Goal: Communication & Community: Answer question/provide support

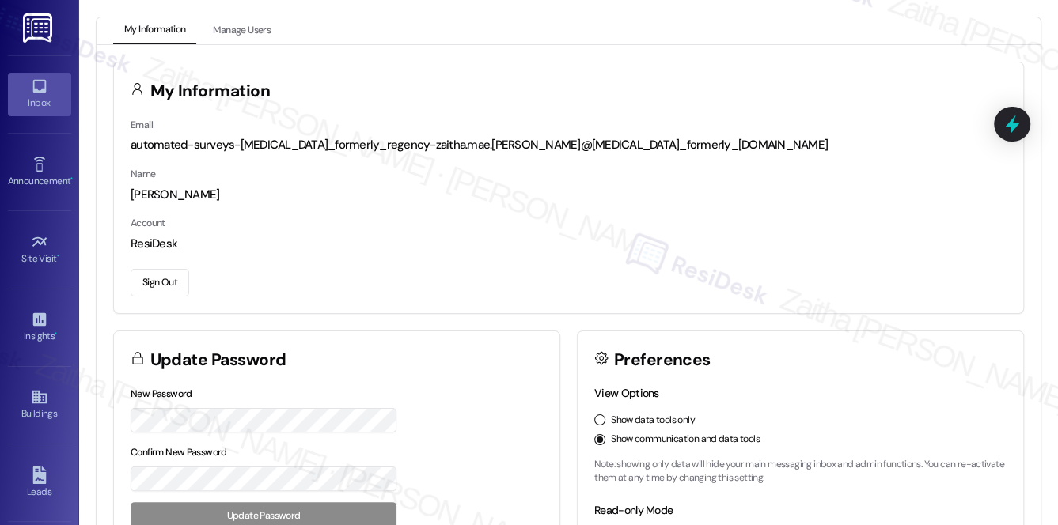
click at [34, 107] on div "Inbox" at bounding box center [39, 103] width 79 height 16
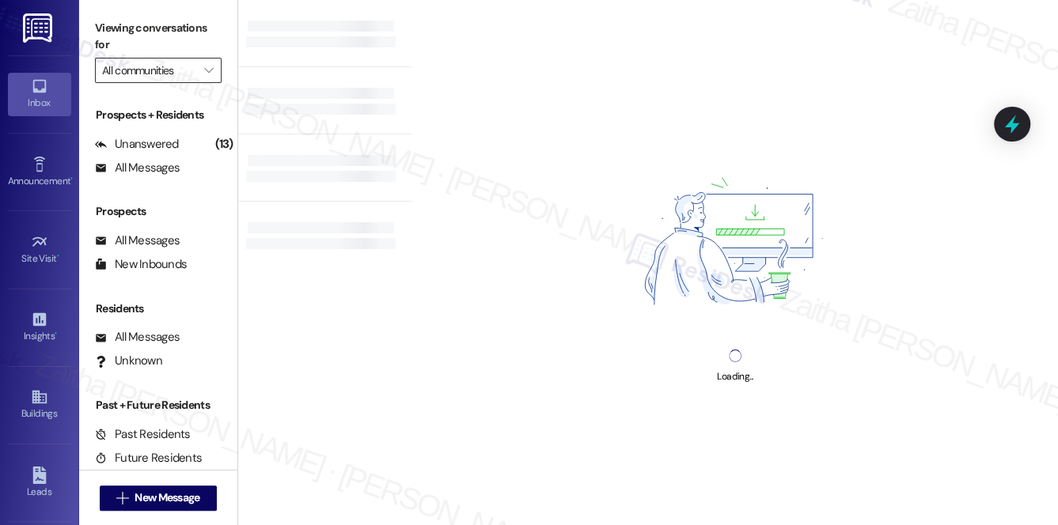
click at [179, 64] on input "All communities" at bounding box center [149, 70] width 94 height 25
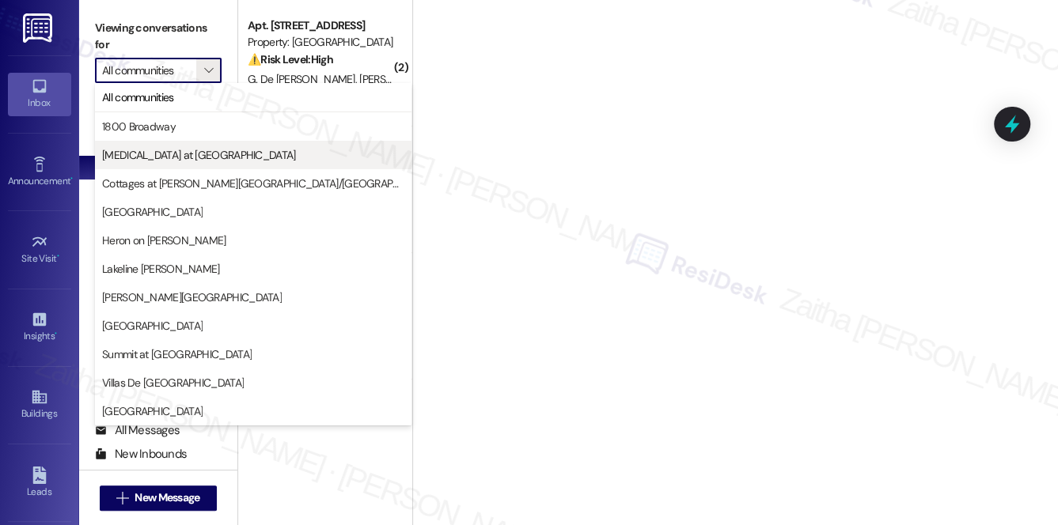
click at [156, 154] on span "[MEDICAL_DATA] at [GEOGRAPHIC_DATA]" at bounding box center [199, 155] width 194 height 16
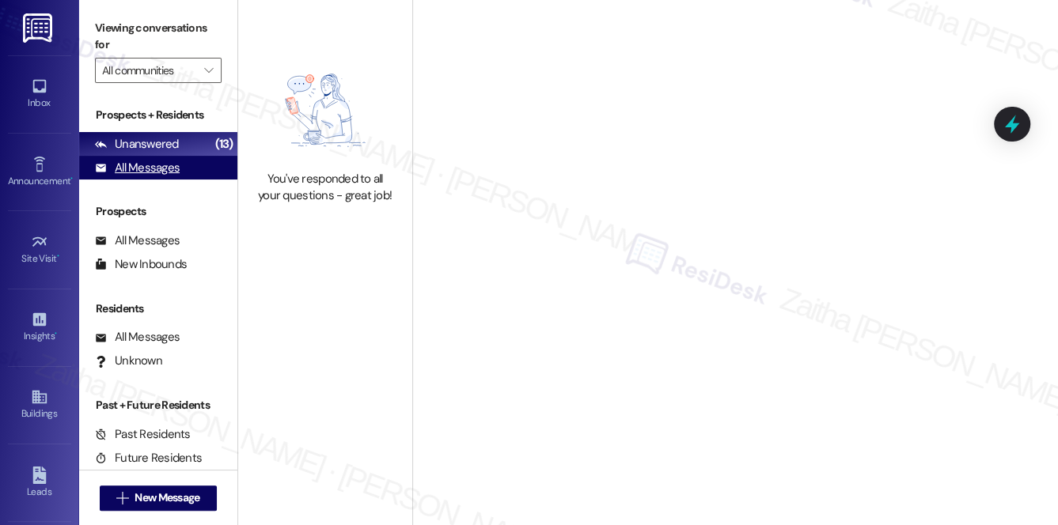
type input "[MEDICAL_DATA] at [GEOGRAPHIC_DATA]"
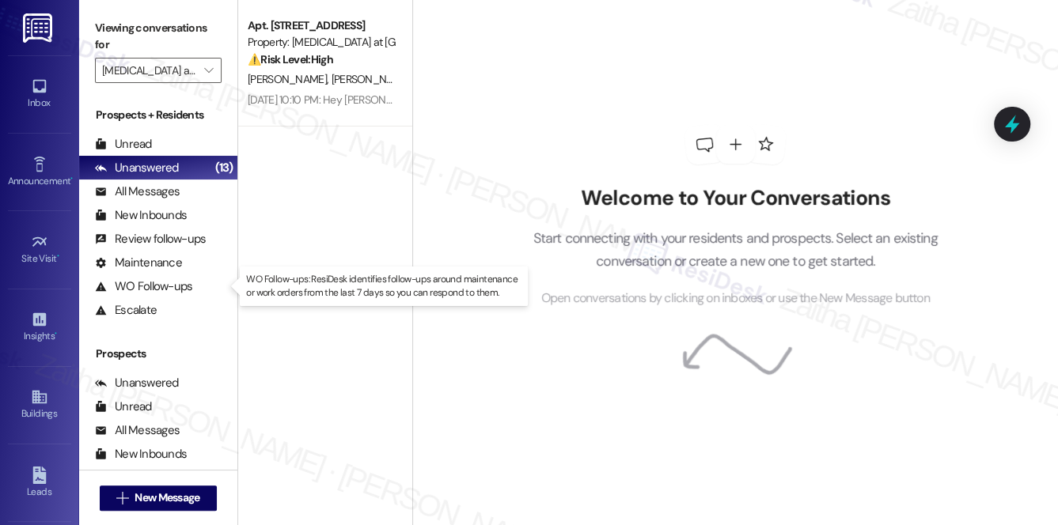
scroll to position [283, 0]
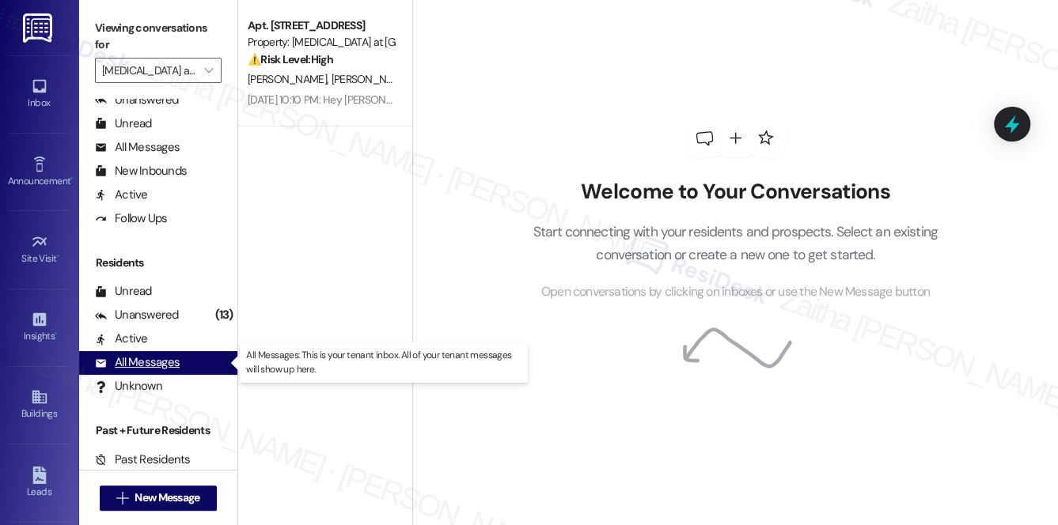
click at [161, 357] on div "All Messages" at bounding box center [137, 362] width 85 height 17
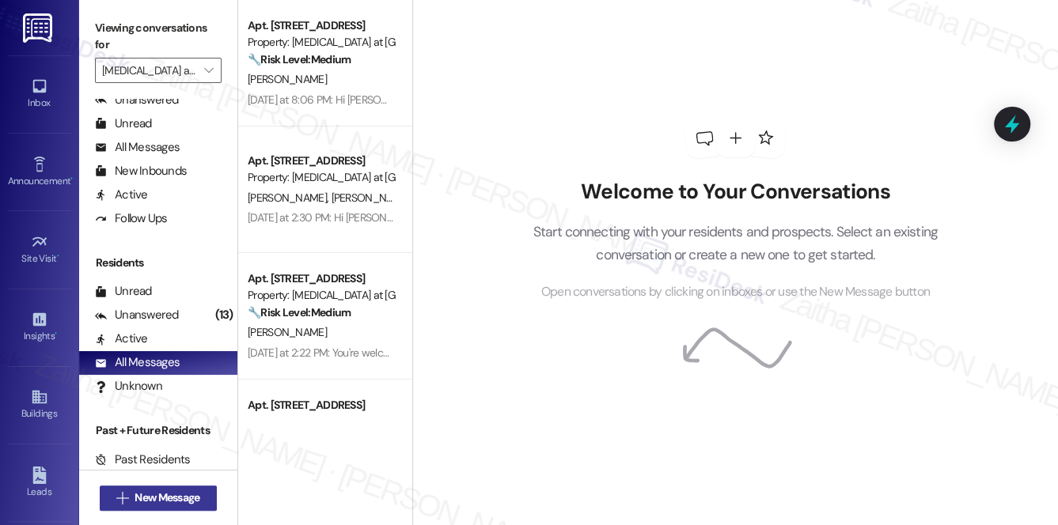
click at [163, 498] on span "New Message" at bounding box center [166, 498] width 65 height 17
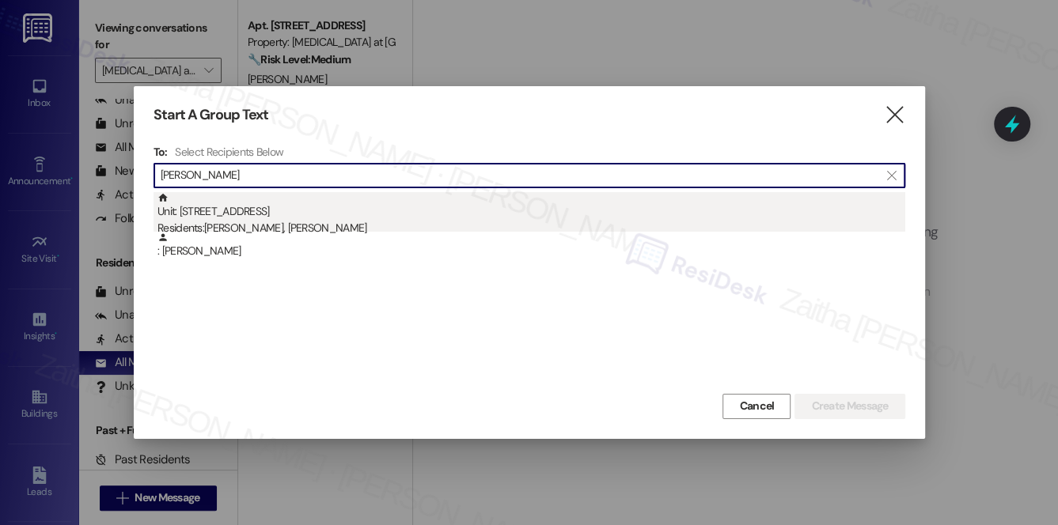
type input "[PERSON_NAME]"
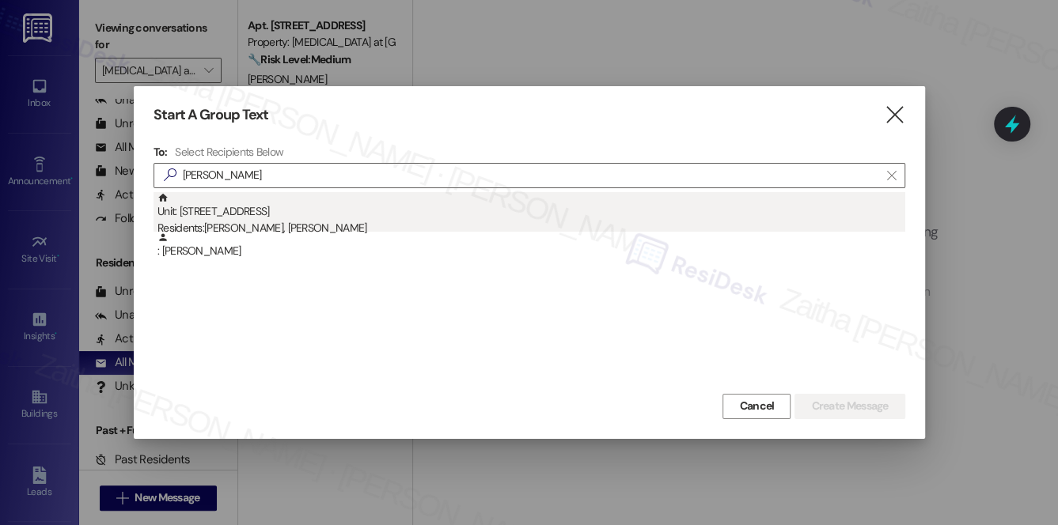
click at [281, 204] on div "Unit: [STREET_ADDRESS] Residents: [PERSON_NAME], [PERSON_NAME]" at bounding box center [530, 214] width 747 height 45
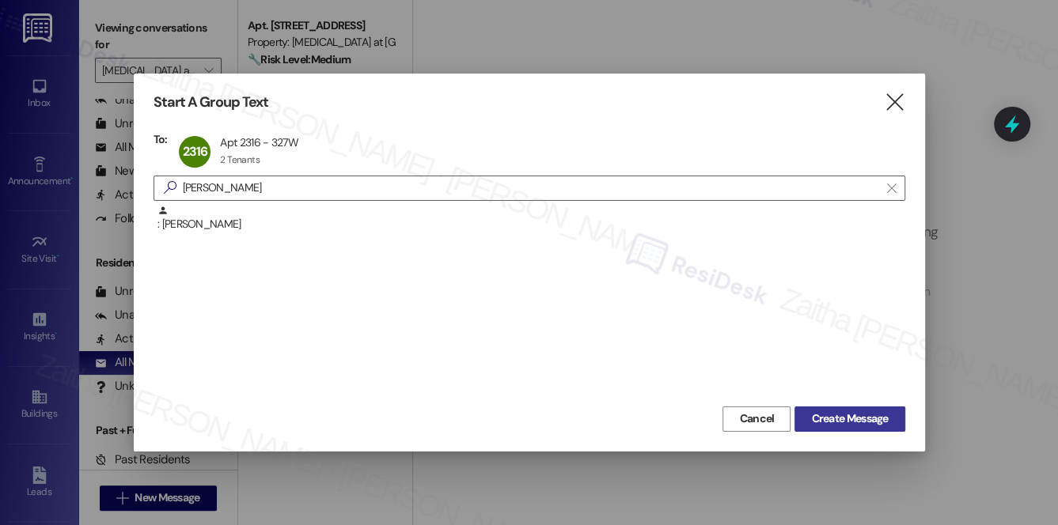
click at [839, 418] on span "Create Message" at bounding box center [849, 419] width 77 height 17
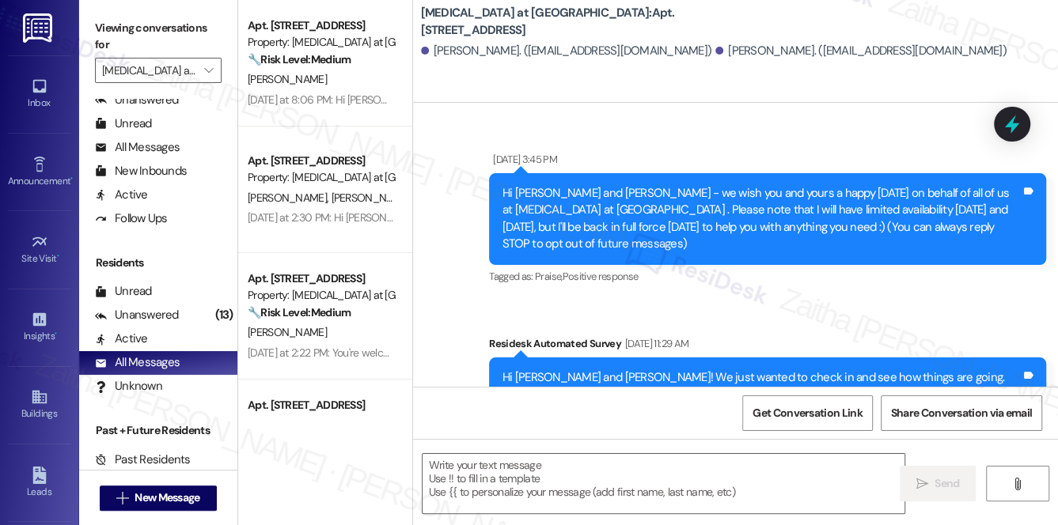
type textarea "Fetching suggested responses. Please feel free to read through the conversation…"
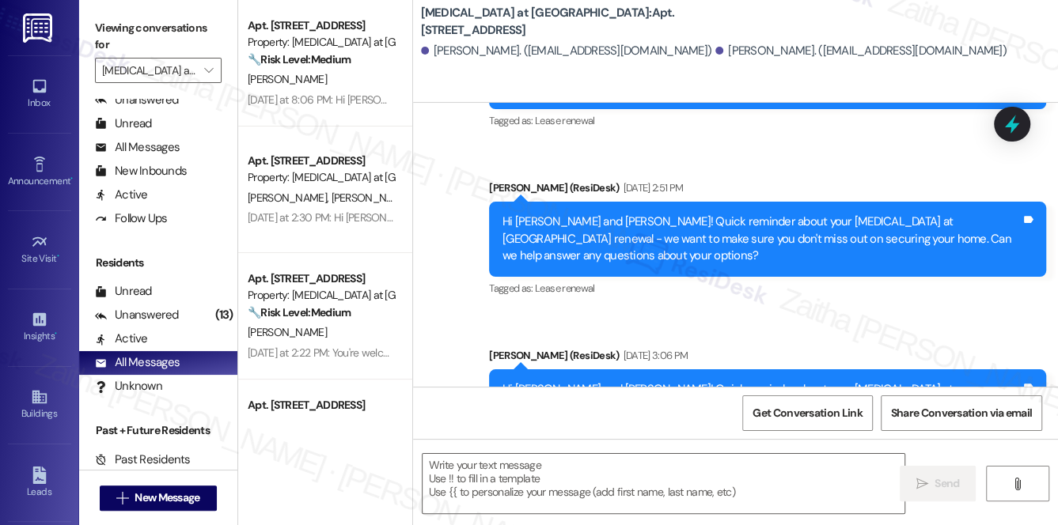
scroll to position [1829, 0]
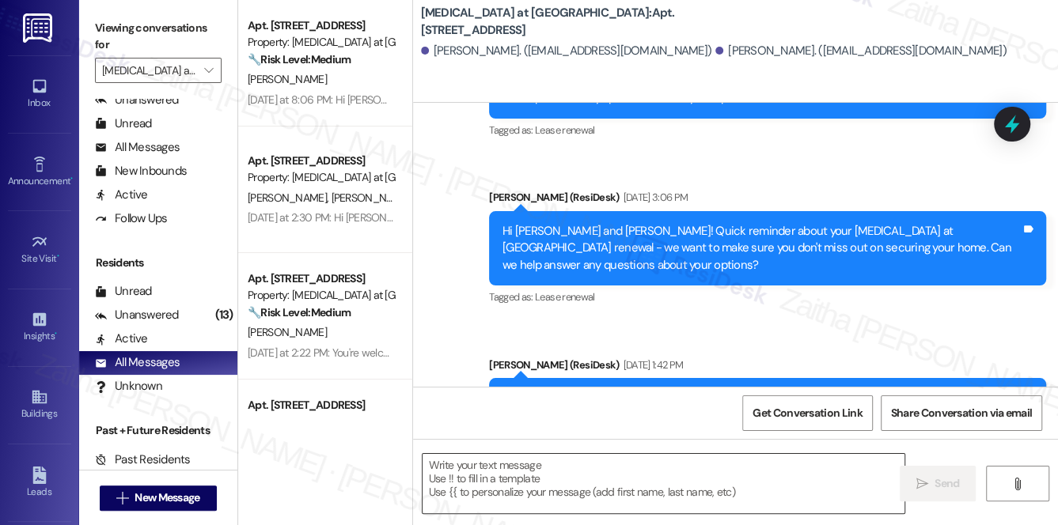
click at [571, 462] on textarea at bounding box center [663, 483] width 482 height 59
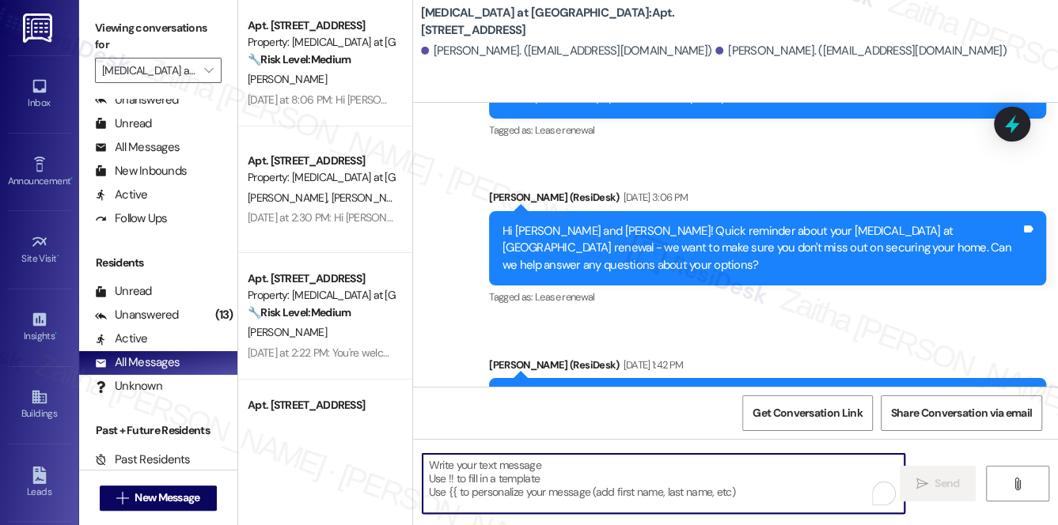
paste textarea "Hi {{first_name}}! Quick reminder about your {{property}} renewal - we want to …"
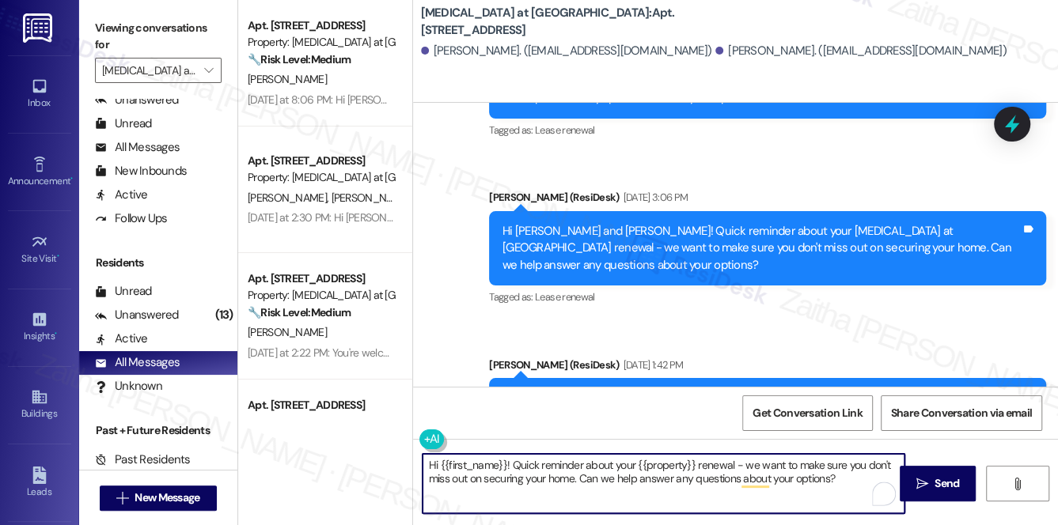
type textarea "Hi {{first_name}}! Quick reminder about your {{property}} renewal - we want to …"
click at [944, 482] on span "Send" at bounding box center [946, 483] width 25 height 17
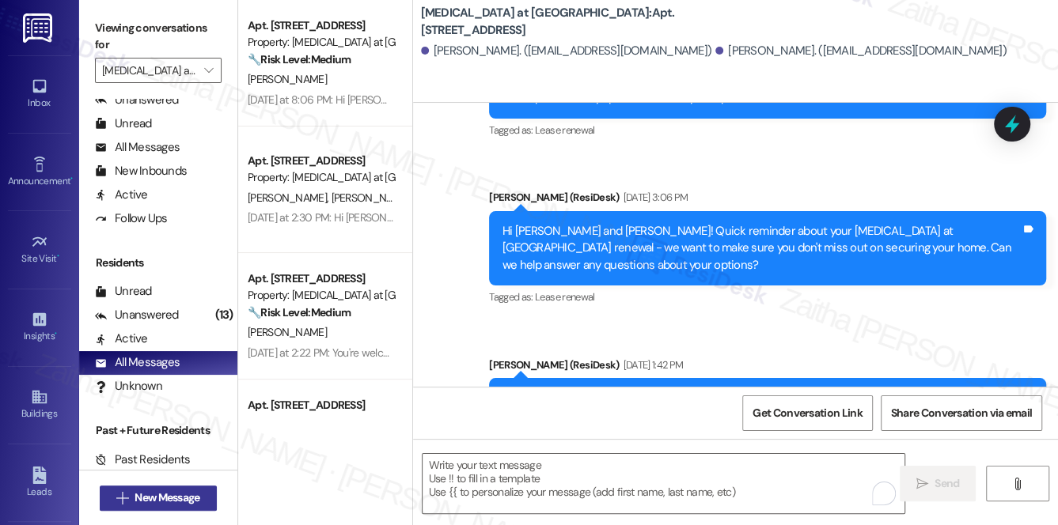
click at [139, 498] on span "New Message" at bounding box center [166, 498] width 65 height 17
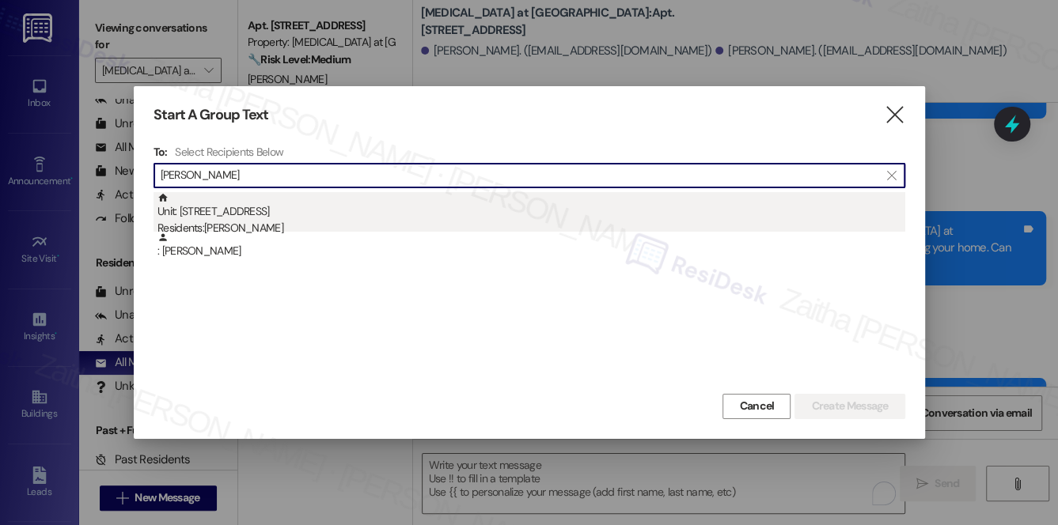
type input "[PERSON_NAME]"
click at [282, 224] on div "Residents: [PERSON_NAME]" at bounding box center [530, 228] width 747 height 17
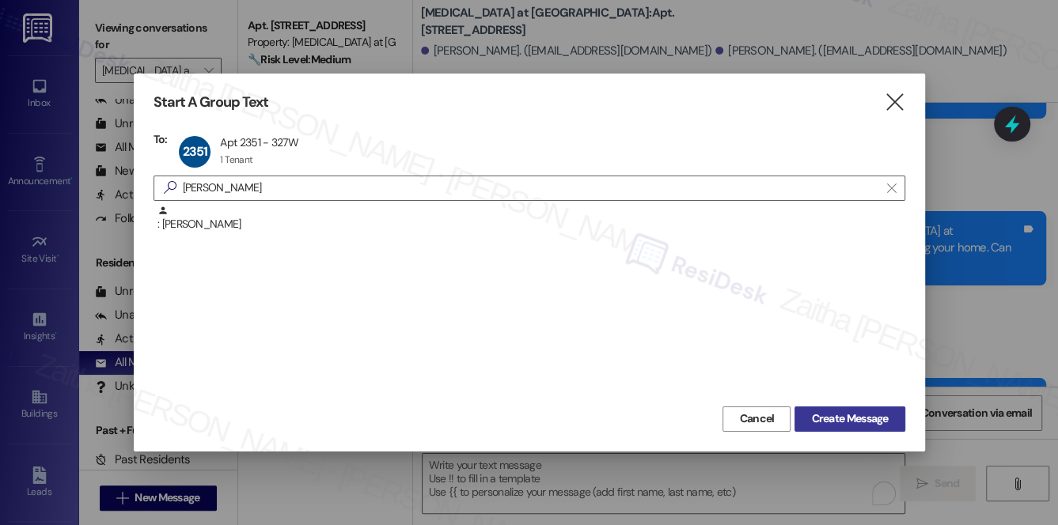
click at [837, 415] on span "Create Message" at bounding box center [849, 419] width 77 height 17
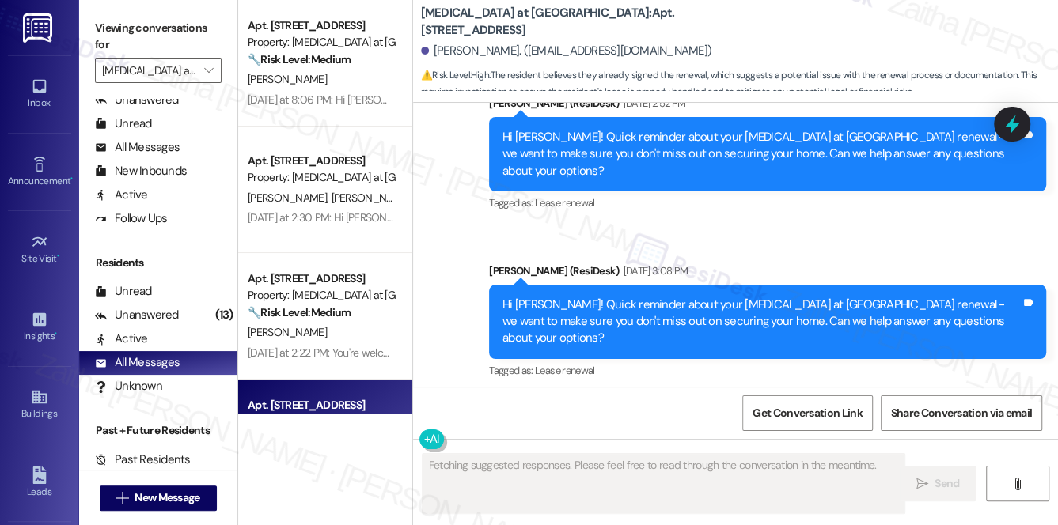
scroll to position [4667, 0]
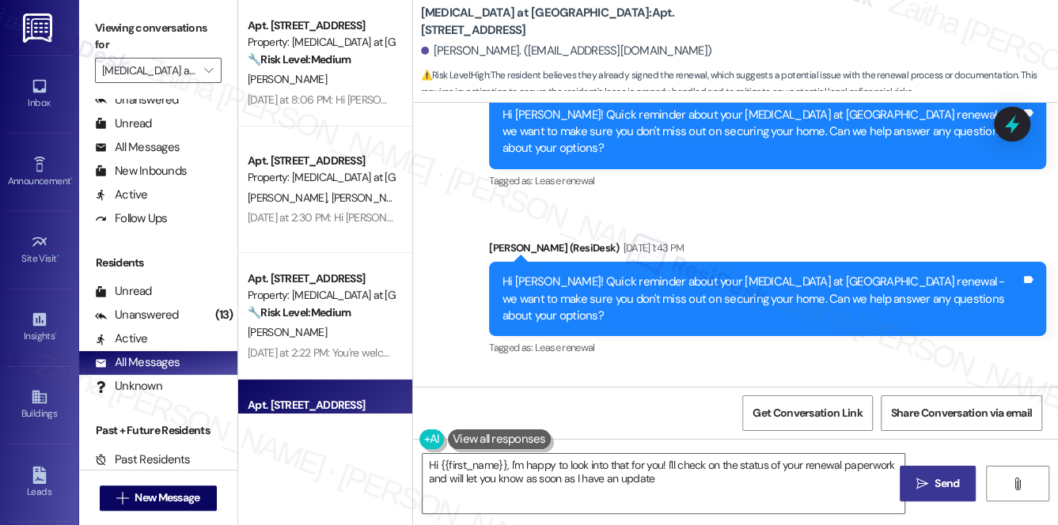
type textarea "Hi {{first_name}}, I'm happy to look into that for you! I'll check on the statu…"
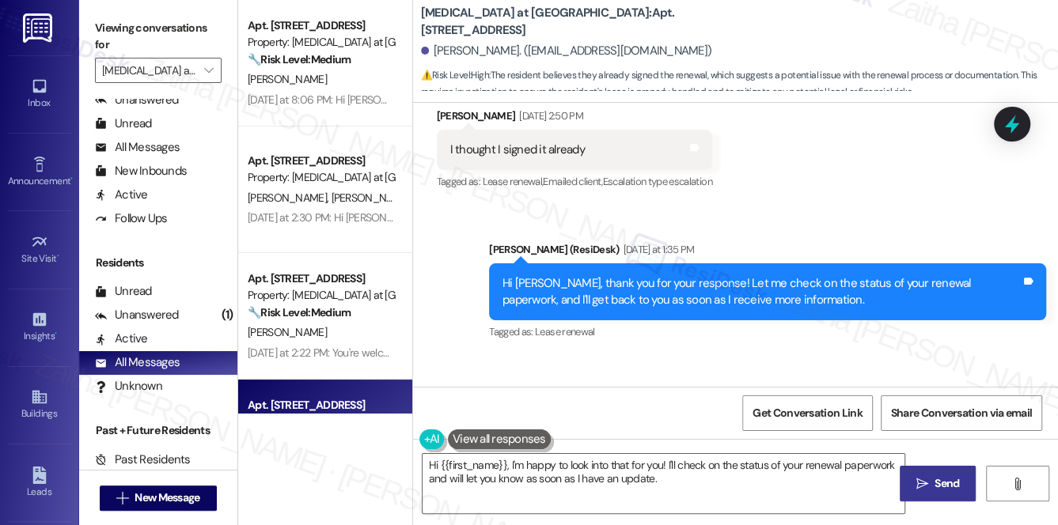
scroll to position [5014, 0]
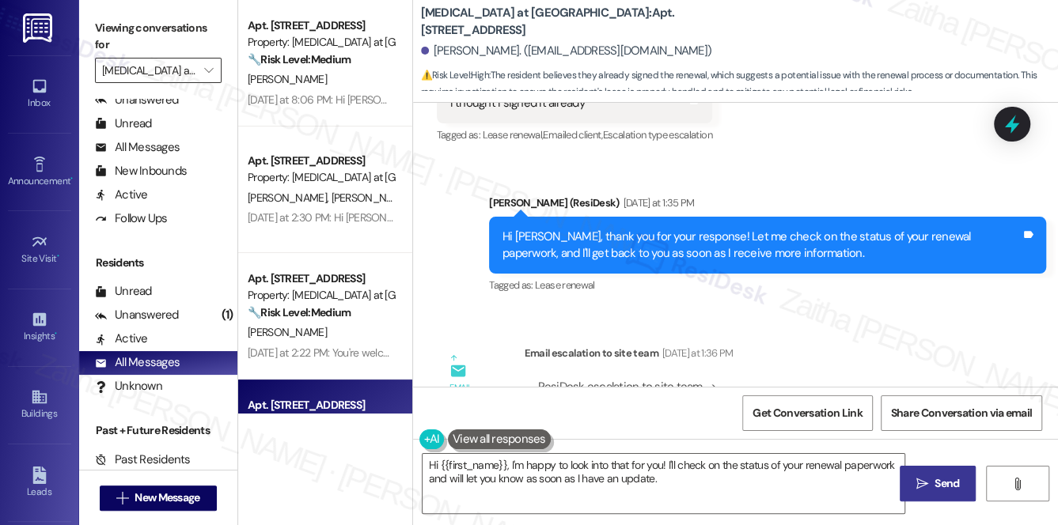
click at [179, 75] on input "[MEDICAL_DATA] at [GEOGRAPHIC_DATA]" at bounding box center [149, 70] width 94 height 25
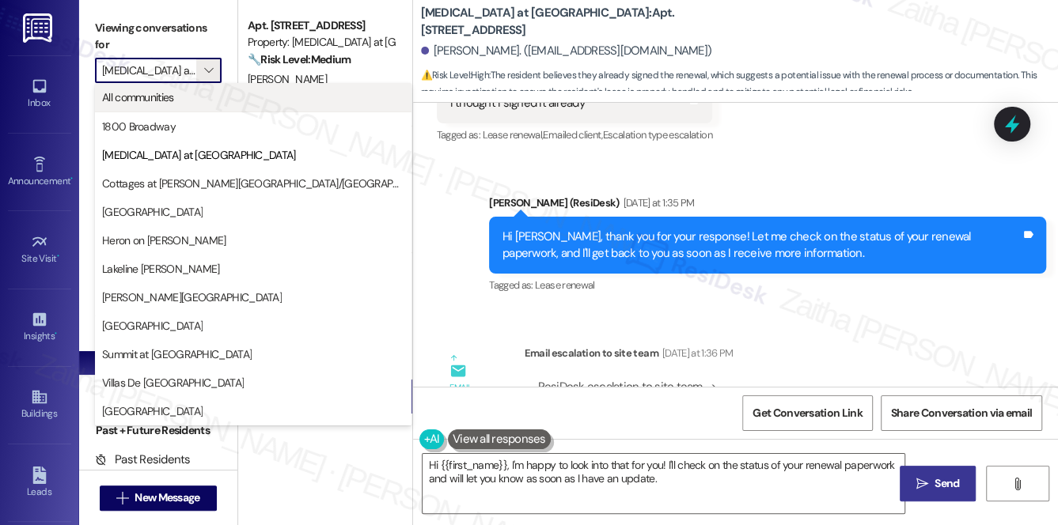
click at [146, 101] on span "All communities" at bounding box center [138, 97] width 72 height 16
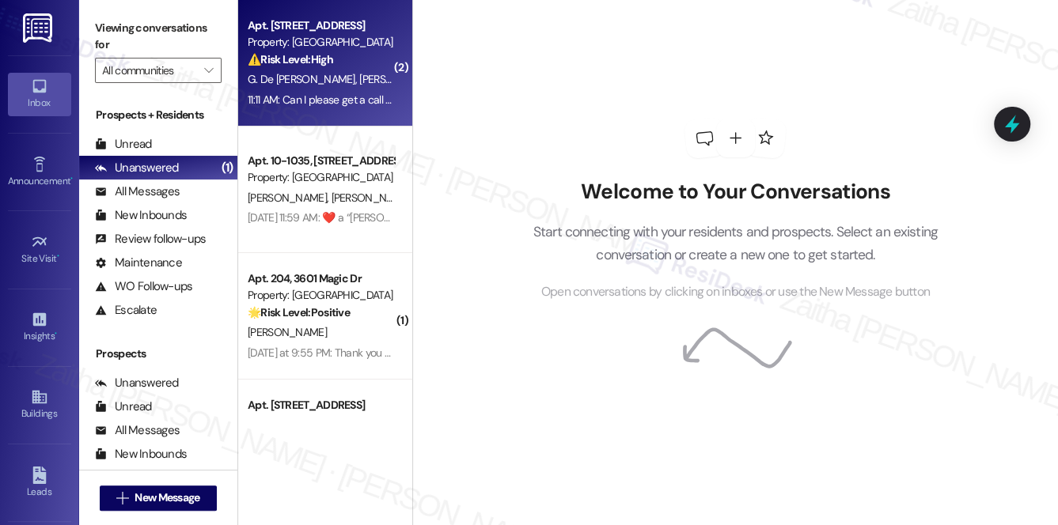
click at [359, 78] on span "[PERSON_NAME]" at bounding box center [398, 79] width 79 height 14
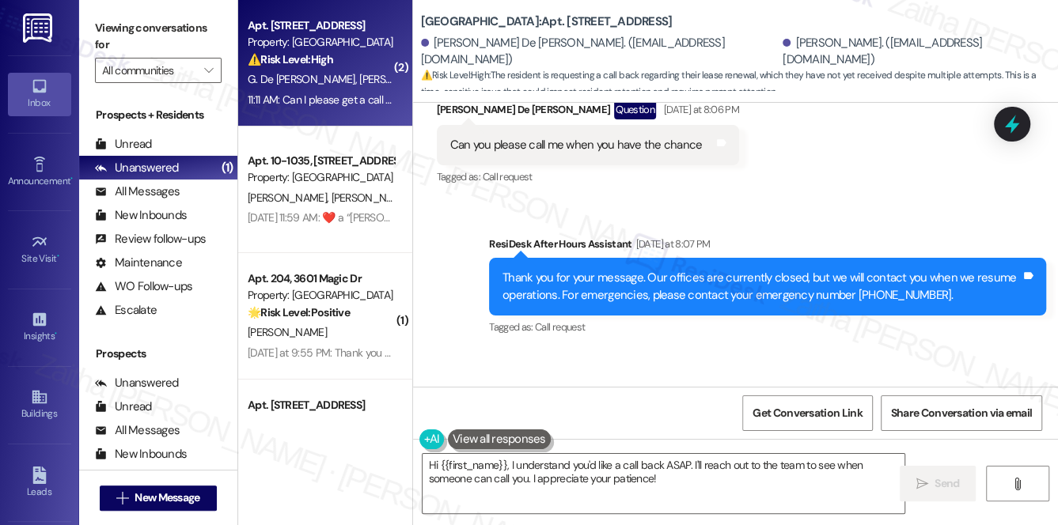
scroll to position [1157, 0]
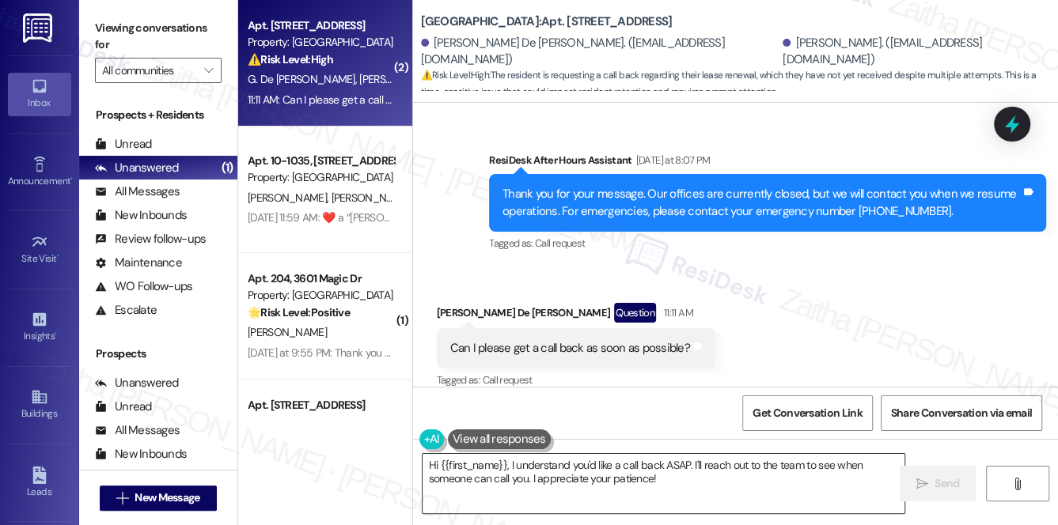
click at [691, 464] on textarea "Hi {{first_name}}, I understand you'd like a call back ASAP. I'll reach out to …" at bounding box center [663, 483] width 482 height 59
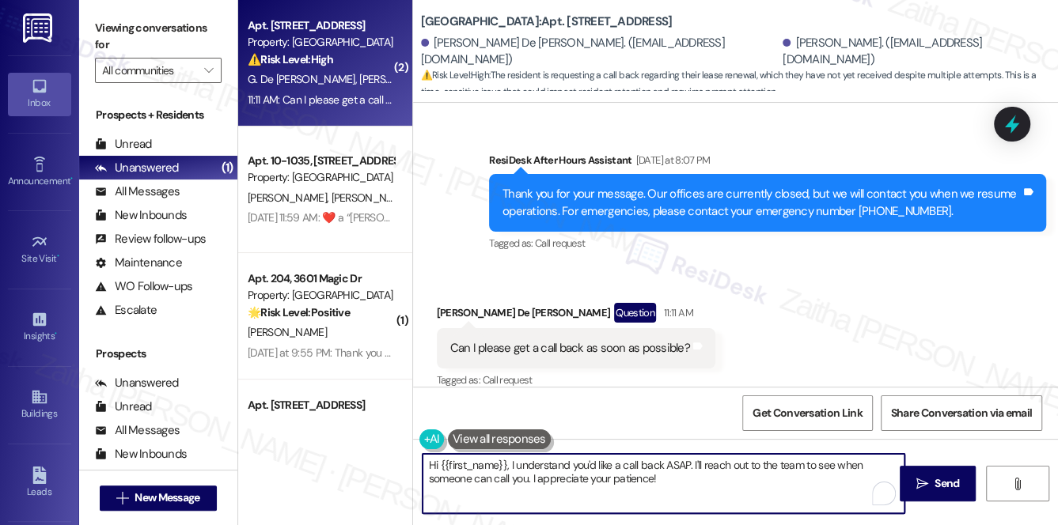
paste textarea "Unfortunately, my number is not set up for calls."
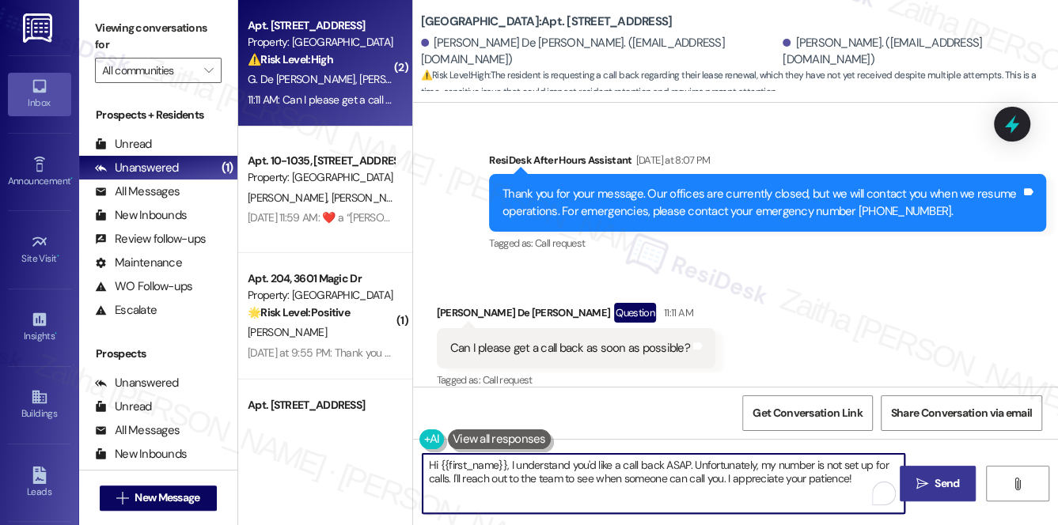
type textarea "Hi {{first_name}}, I understand you'd like a call back ASAP. Unfortunately, my …"
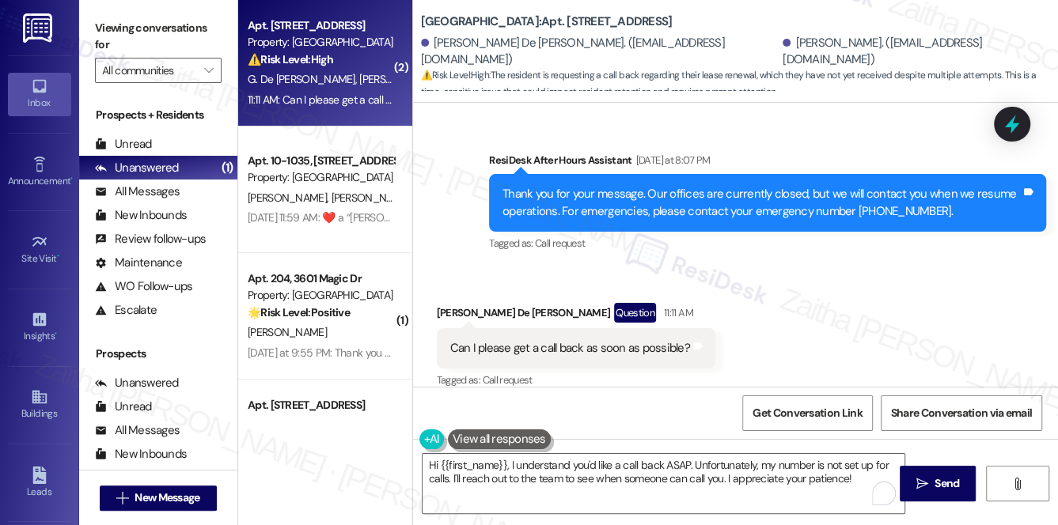
drag, startPoint x: 935, startPoint y: 481, endPoint x: 921, endPoint y: 460, distance: 25.2
click at [935, 481] on span "Send" at bounding box center [946, 483] width 25 height 17
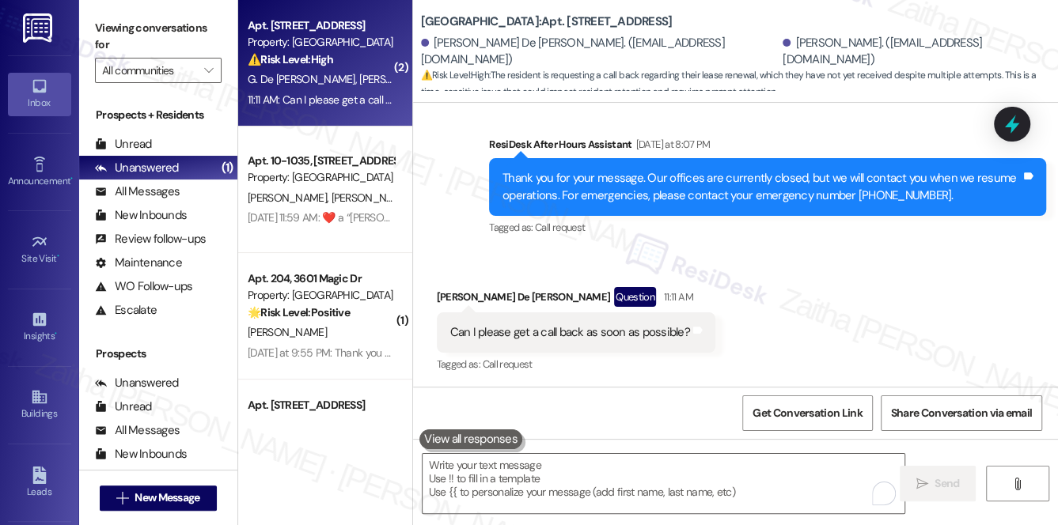
scroll to position [925, 0]
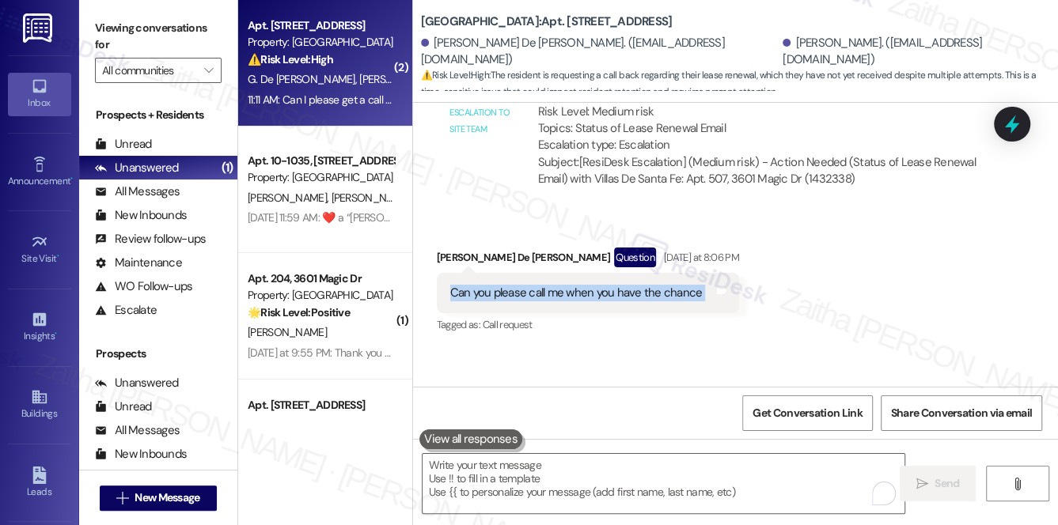
drag, startPoint x: 441, startPoint y: 272, endPoint x: 737, endPoint y: 326, distance: 301.4
click at [704, 284] on div "Can you please call me when you have the chance Tags and notes" at bounding box center [588, 293] width 302 height 40
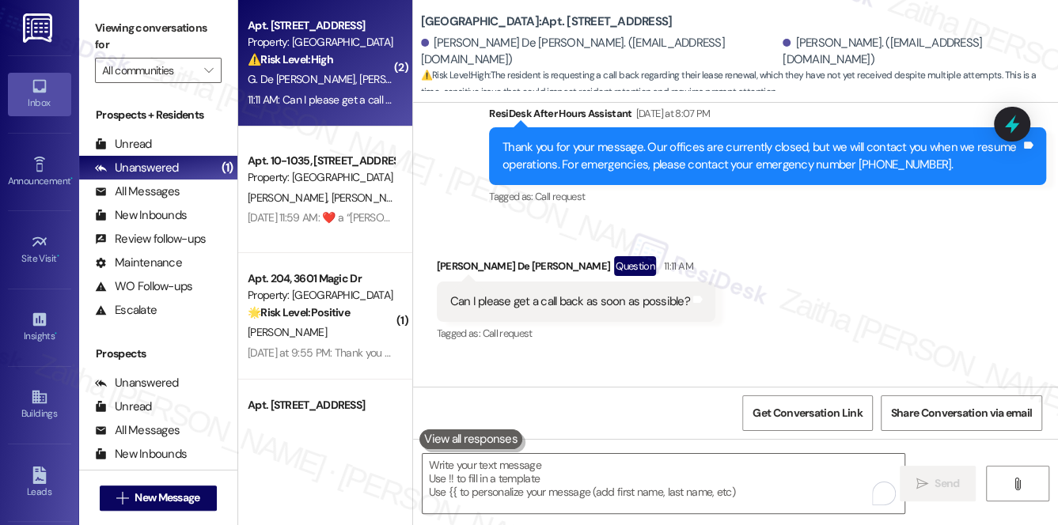
scroll to position [1213, 0]
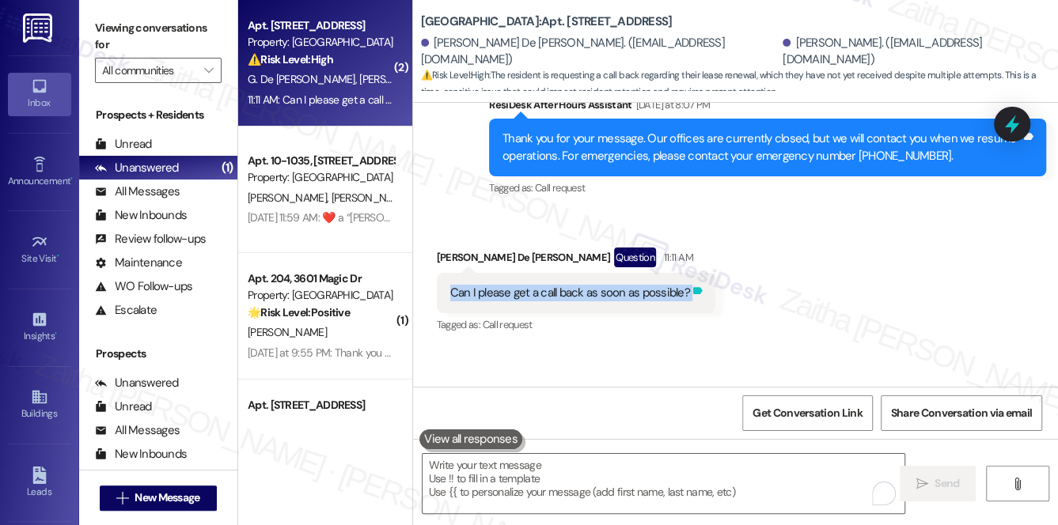
drag, startPoint x: 440, startPoint y: 273, endPoint x: 687, endPoint y: 282, distance: 247.7
click at [687, 282] on div "Can I please get a call back as soon as possible? Tags and notes" at bounding box center [576, 293] width 278 height 40
copy div "Can I please get a call back as soon as possible? Tags and notes"
click at [1016, 135] on icon at bounding box center [1011, 124] width 27 height 27
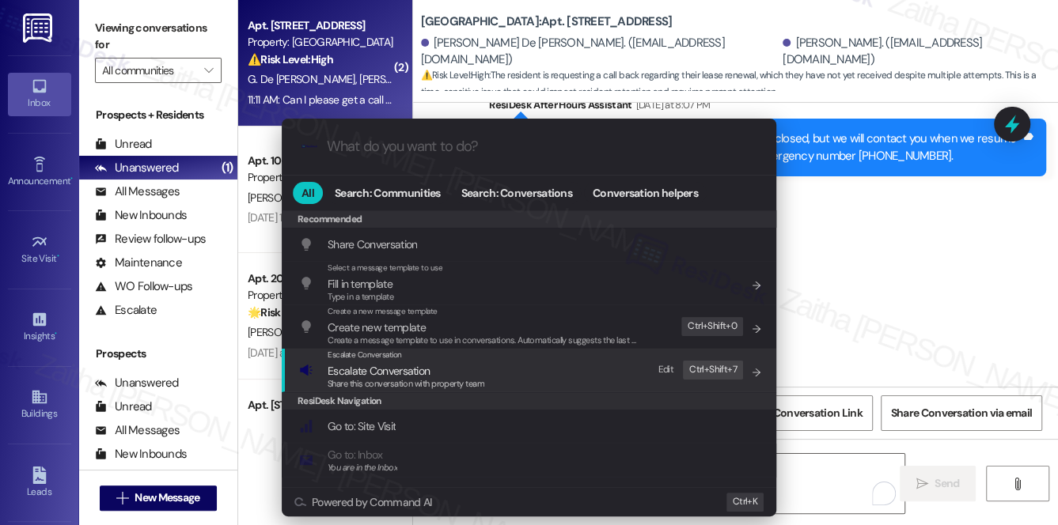
click at [414, 367] on span "Escalate Conversation" at bounding box center [378, 371] width 102 height 14
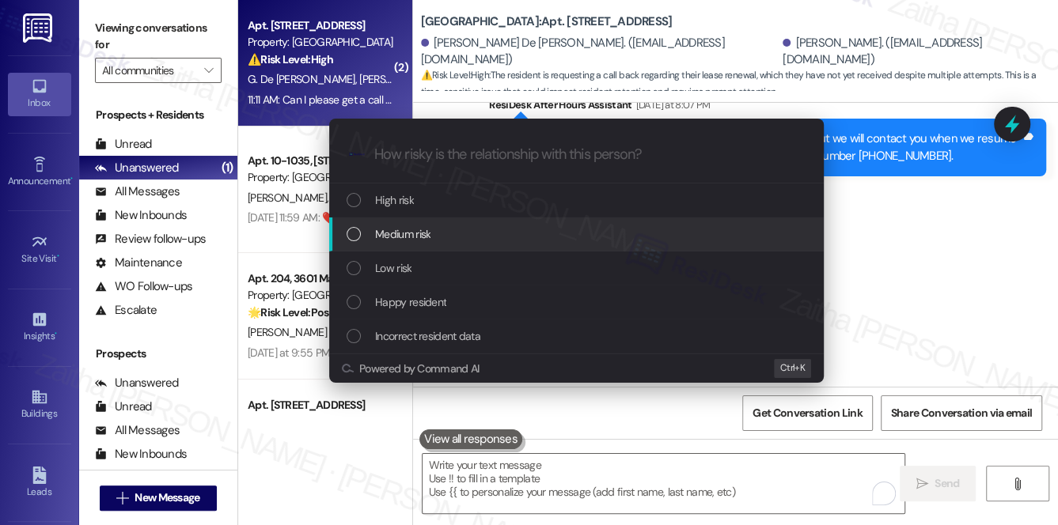
click at [442, 233] on div "Medium risk" at bounding box center [577, 233] width 463 height 17
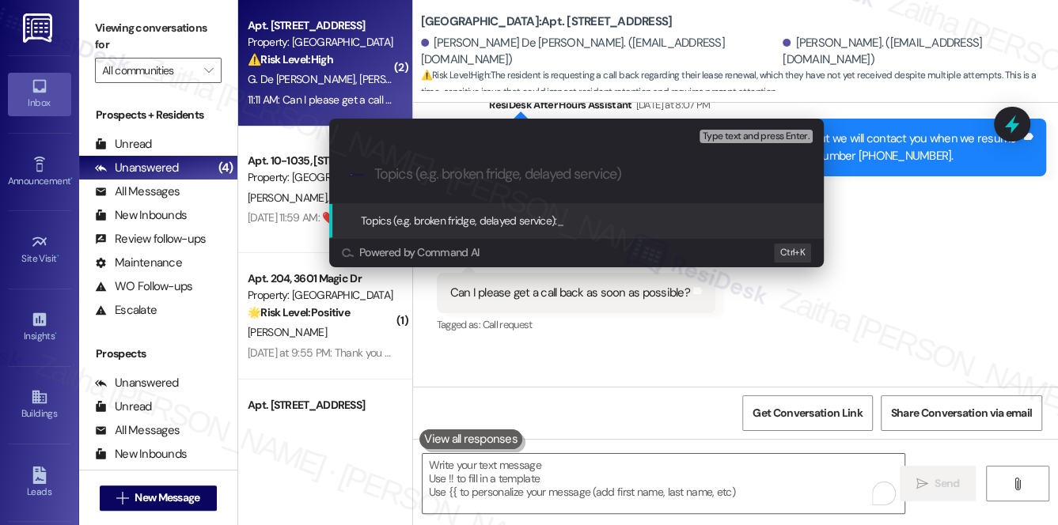
paste input "Call Back Needed Regarding Rent"
type input "Call Back Needed Regarding Rent"
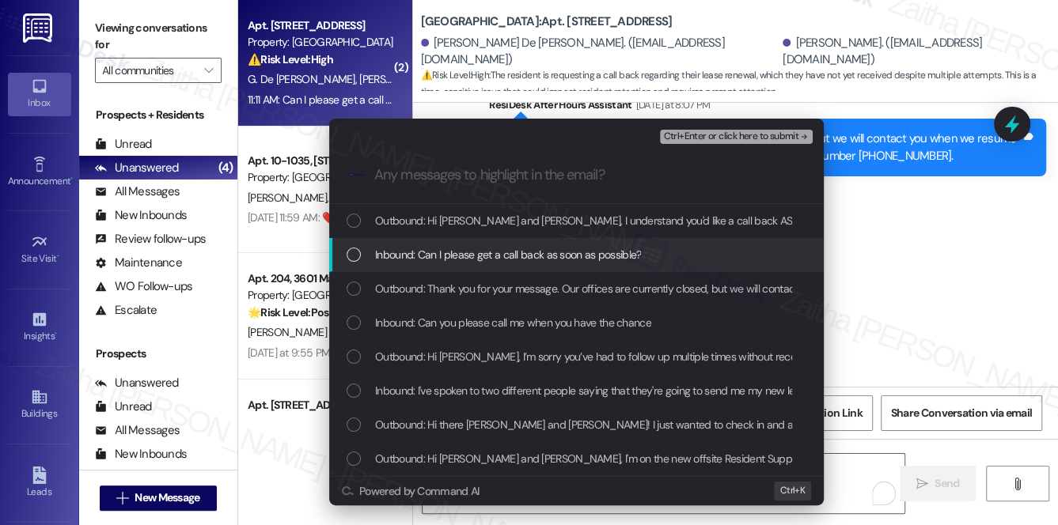
click at [542, 252] on span "Inbound: Can I please get a call back as soon as possible?" at bounding box center [508, 254] width 266 height 17
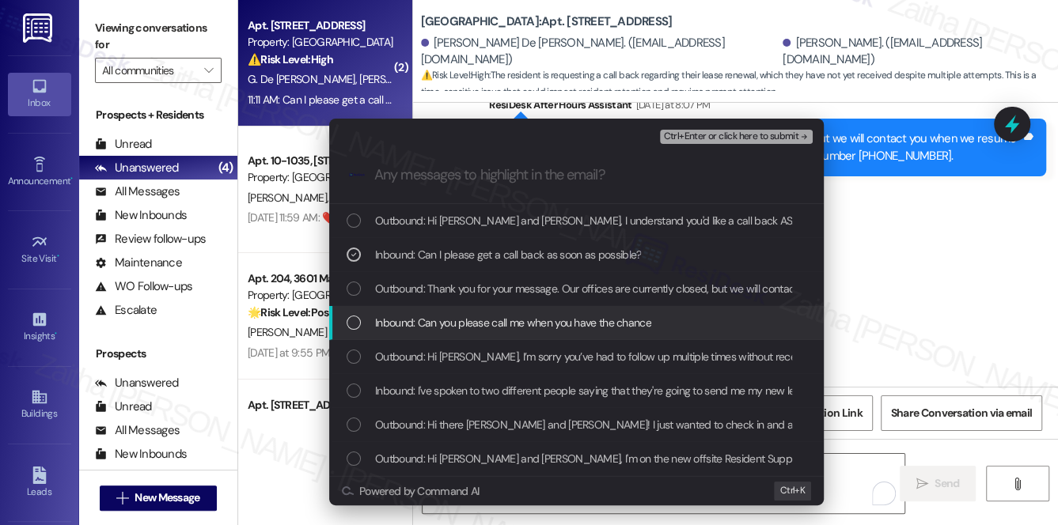
click at [536, 329] on span "Inbound: Can you please call me when you have the chance" at bounding box center [513, 322] width 276 height 17
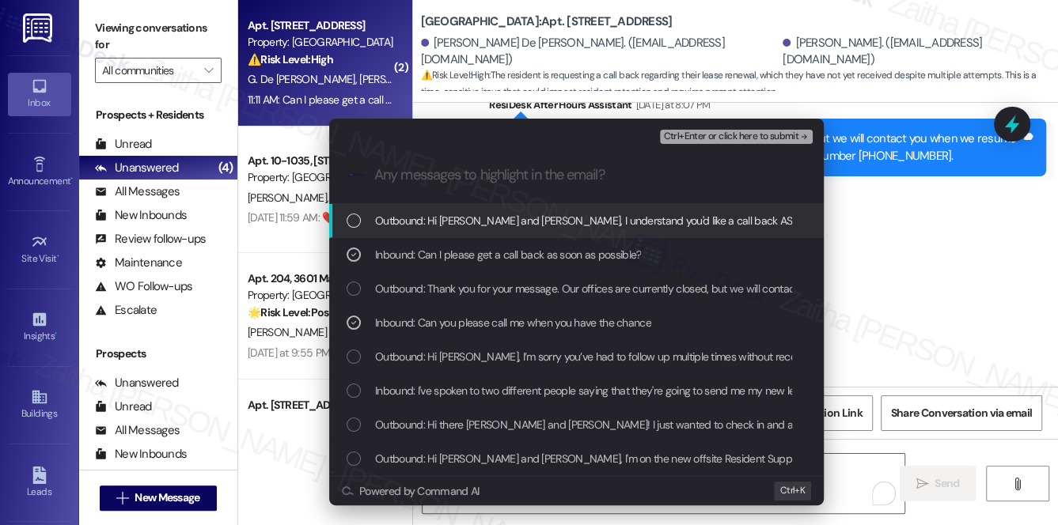
click at [713, 135] on span "Ctrl+Enter or click here to submit" at bounding box center [730, 136] width 135 height 11
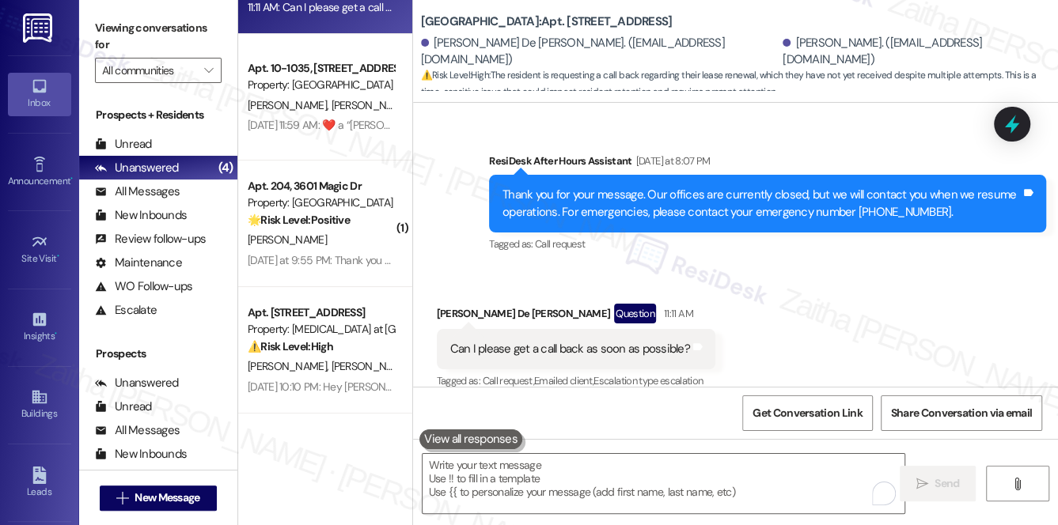
scroll to position [283, 0]
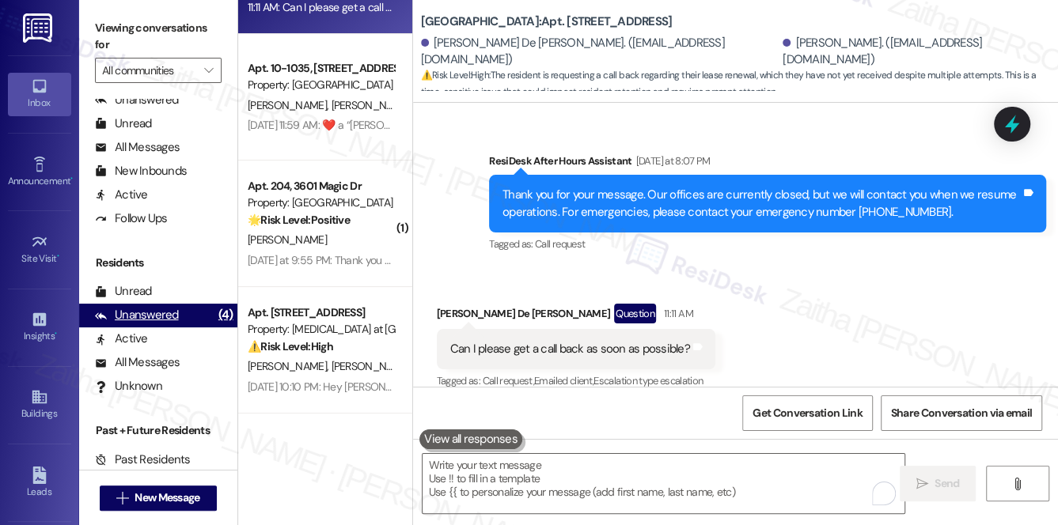
click at [157, 315] on div "Unanswered" at bounding box center [137, 315] width 84 height 17
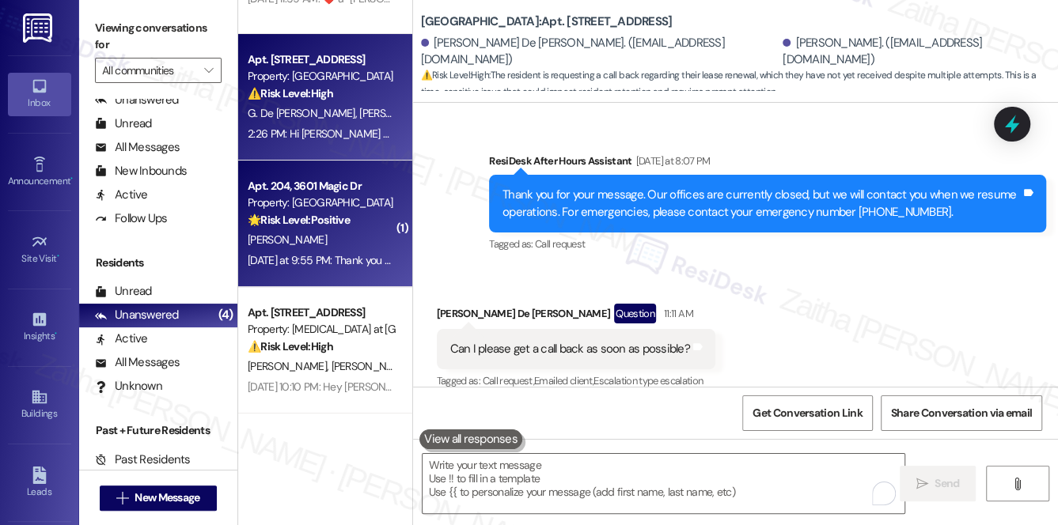
click at [333, 243] on div "[PERSON_NAME]" at bounding box center [320, 240] width 149 height 20
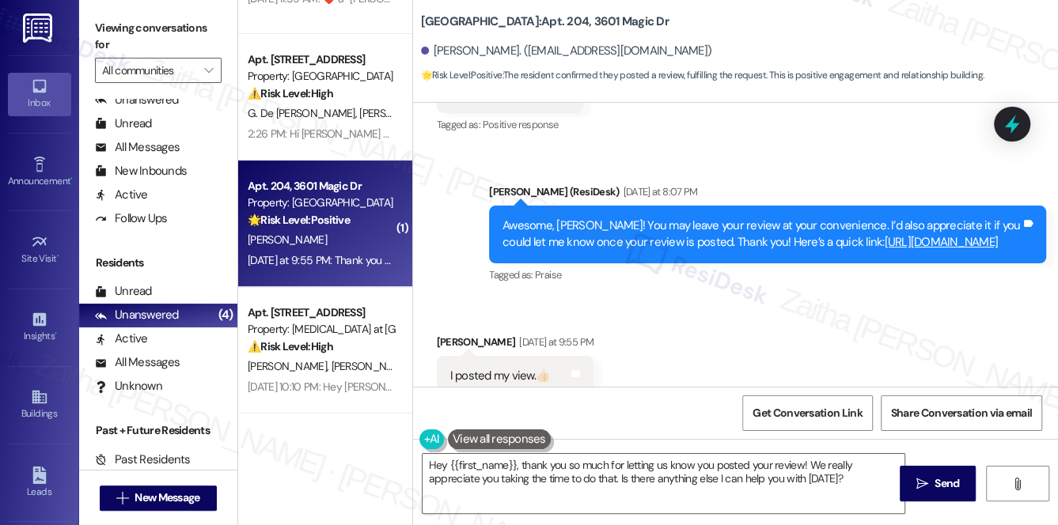
scroll to position [1597, 0]
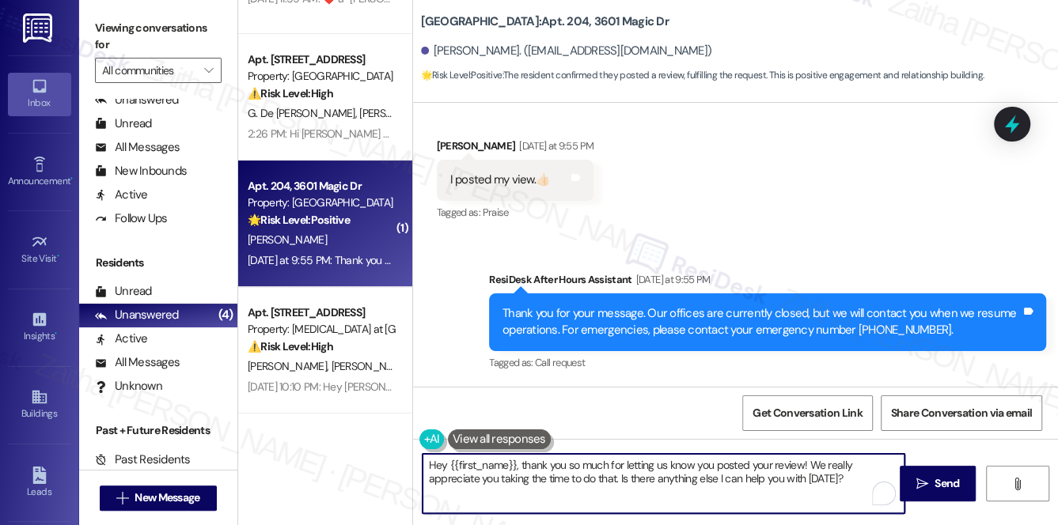
drag, startPoint x: 524, startPoint y: 464, endPoint x: 426, endPoint y: 460, distance: 98.1
click at [424, 462] on textarea "Hey {{first_name}}, thank you so much for letting us know you posted your revie…" at bounding box center [663, 483] width 482 height 59
click at [452, 146] on div "[PERSON_NAME] [DATE] at 9:55 PM" at bounding box center [515, 149] width 157 height 22
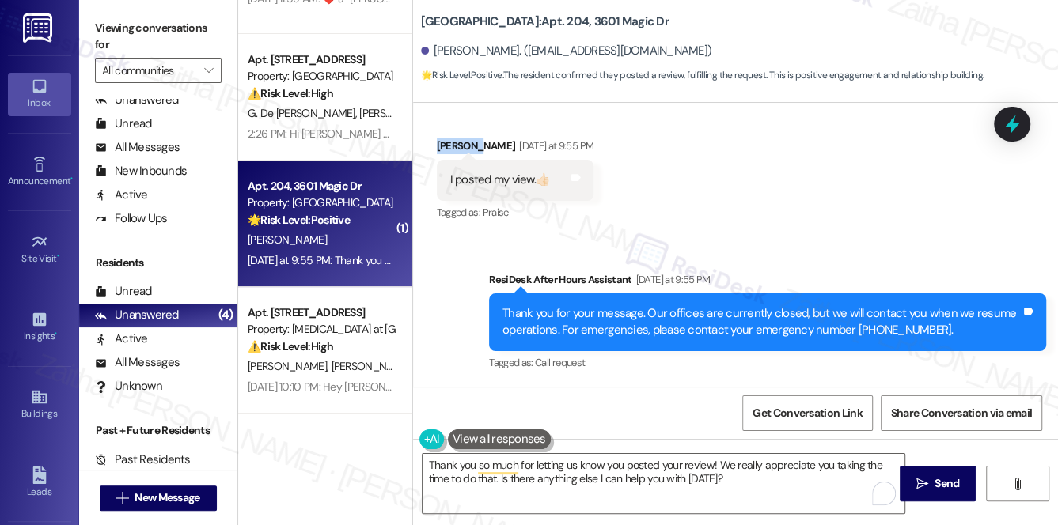
click at [453, 145] on div "[PERSON_NAME] [DATE] at 9:55 PM" at bounding box center [515, 149] width 157 height 22
copy div "[PERSON_NAME]"
click at [712, 466] on textarea "Thank you so much for letting us know you posted your review! We really appreci…" at bounding box center [663, 483] width 482 height 59
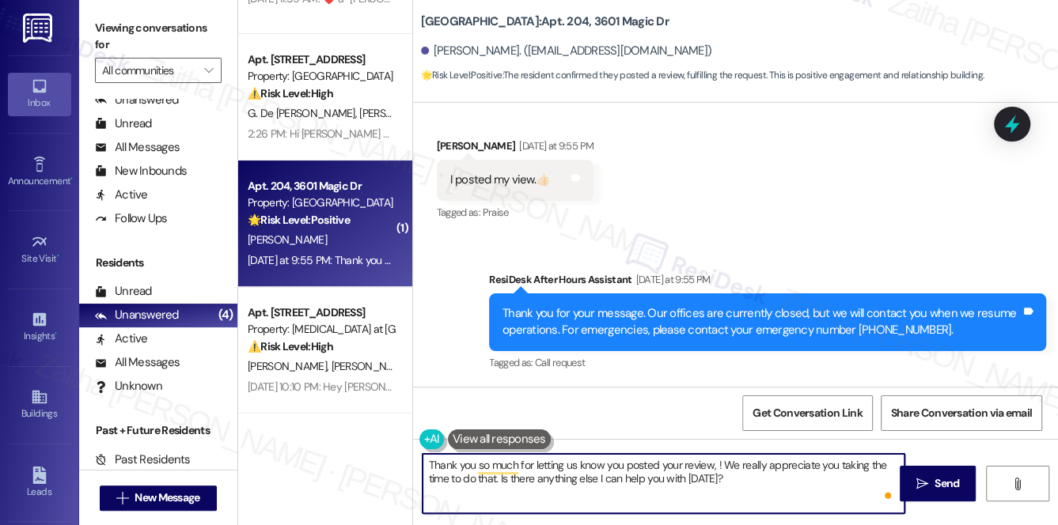
paste textarea "[PERSON_NAME]"
drag, startPoint x: 547, startPoint y: 483, endPoint x: 788, endPoint y: 482, distance: 240.5
click at [788, 482] on textarea "Thank you so much for letting us know you posted your review, [PERSON_NAME]! We…" at bounding box center [663, 483] width 482 height 59
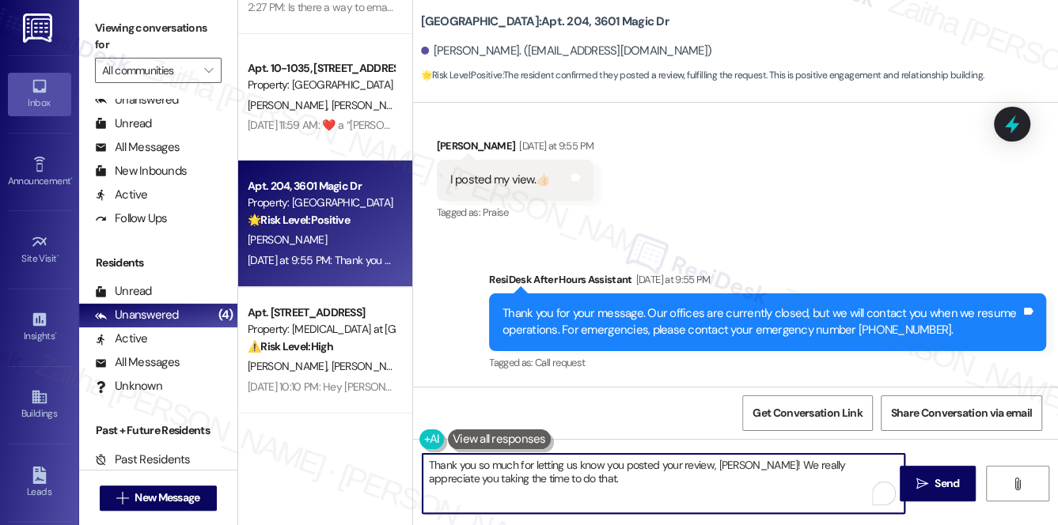
paste textarea "Please feel free to reach out if you have other concerns or home-related issues…"
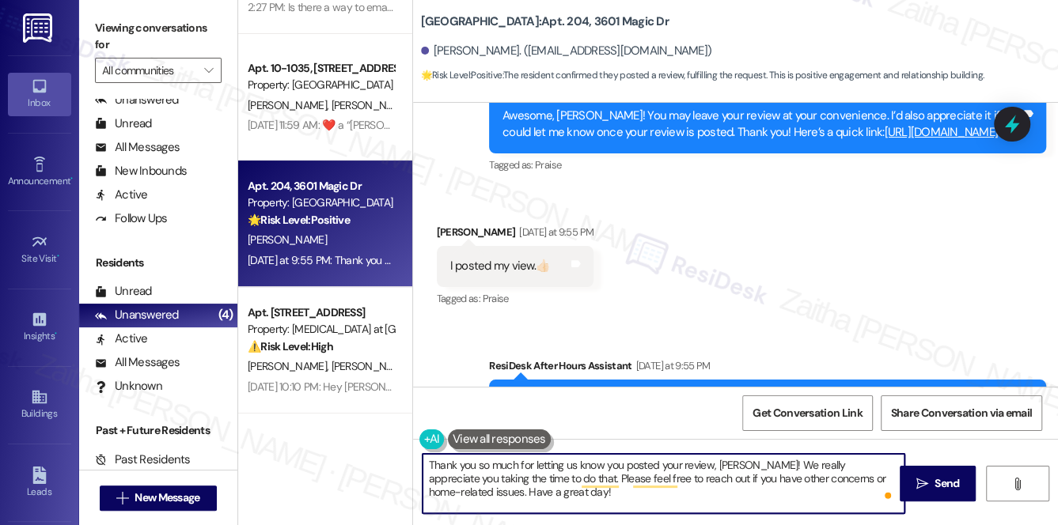
scroll to position [1453, 0]
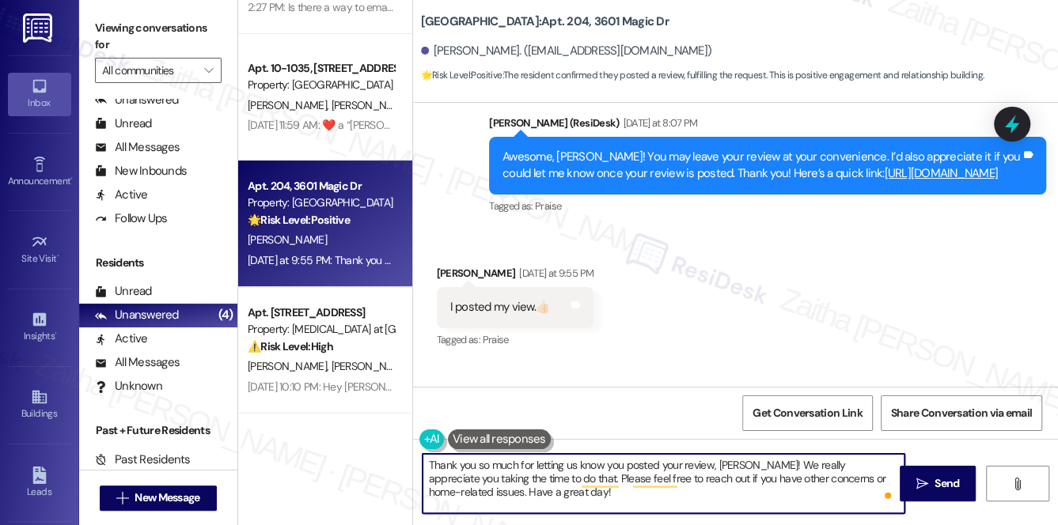
click at [884, 181] on link "[URL][DOMAIN_NAME]" at bounding box center [941, 173] width 114 height 16
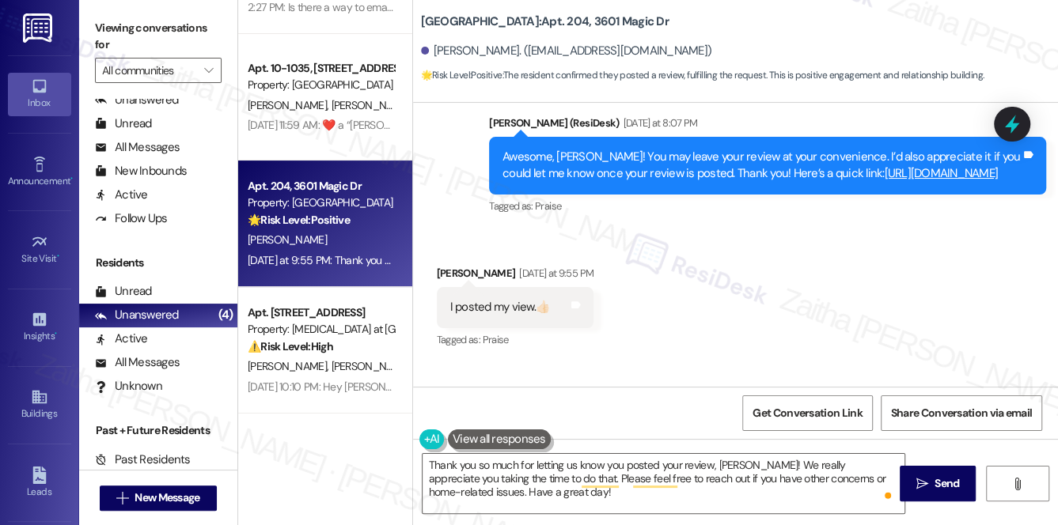
scroll to position [1381, 0]
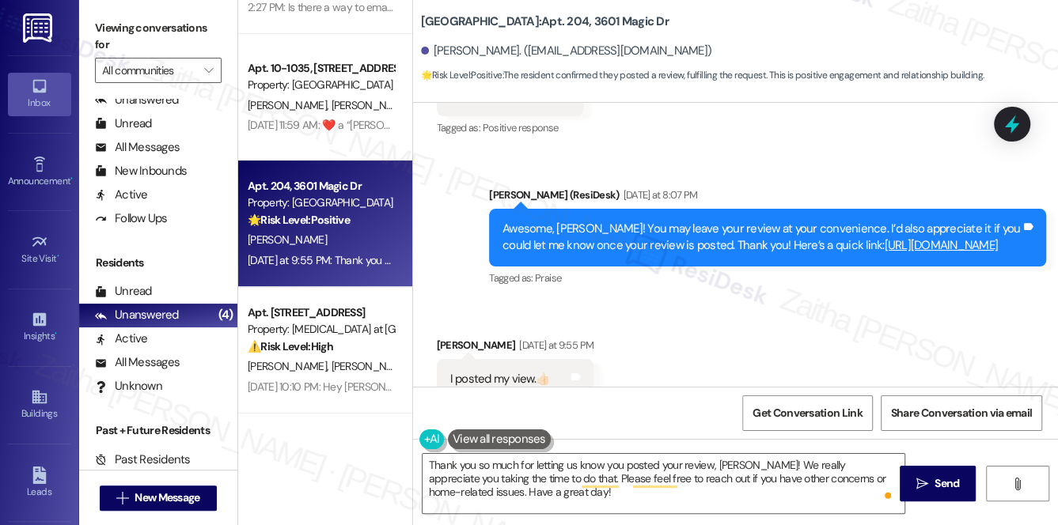
click at [777, 139] on div "Received via SMS [PERSON_NAME] [DATE] 3:33 PM Sure Tags and notes Tagged as: Po…" at bounding box center [735, 84] width 645 height 134
click at [884, 253] on link "[URL][DOMAIN_NAME]" at bounding box center [941, 245] width 114 height 16
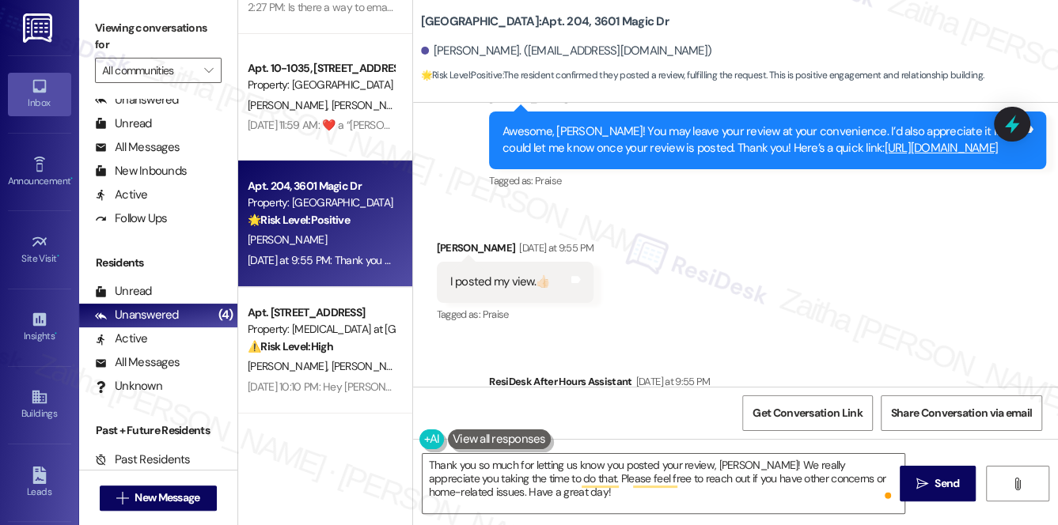
scroll to position [1453, 0]
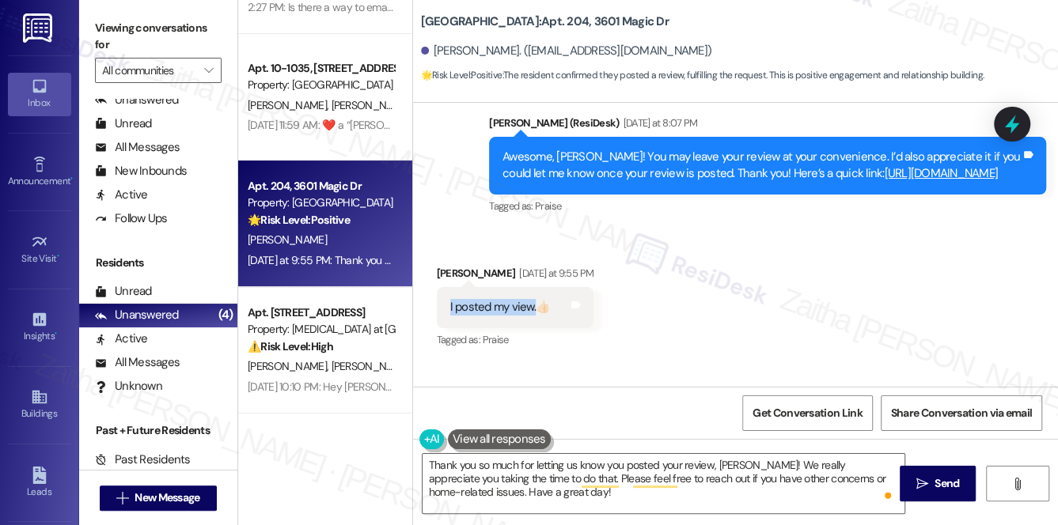
drag, startPoint x: 443, startPoint y: 324, endPoint x: 540, endPoint y: 321, distance: 97.3
click at [540, 321] on div "I posted my view.👍🏻 Tags and notes" at bounding box center [515, 307] width 157 height 40
copy div "I posted my view."
click at [722, 311] on div "Received via SMS [PERSON_NAME] [DATE] at 9:55 PM I posted my view.👍🏻 Tags and n…" at bounding box center [735, 296] width 645 height 134
click at [884, 181] on link "[URL][DOMAIN_NAME]" at bounding box center [941, 173] width 114 height 16
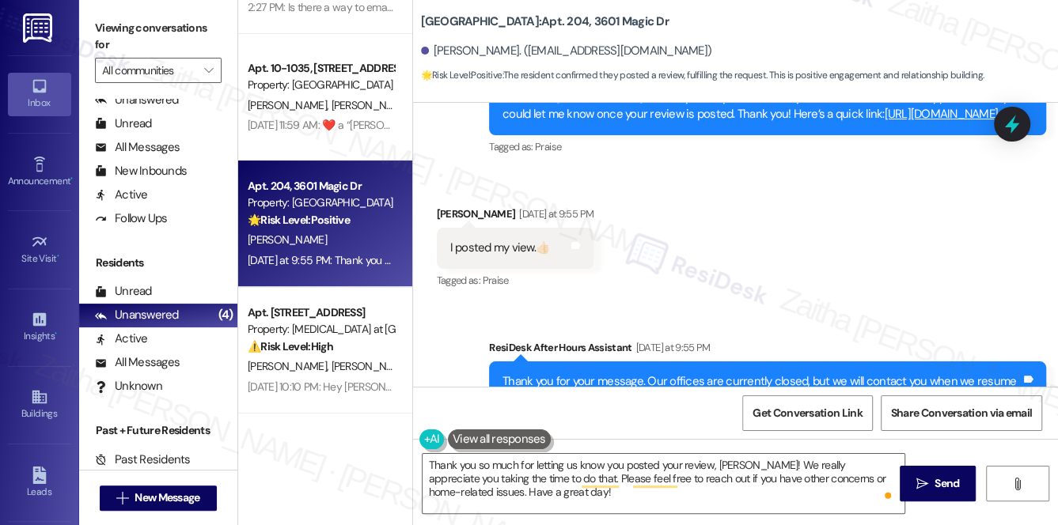
scroll to position [1597, 0]
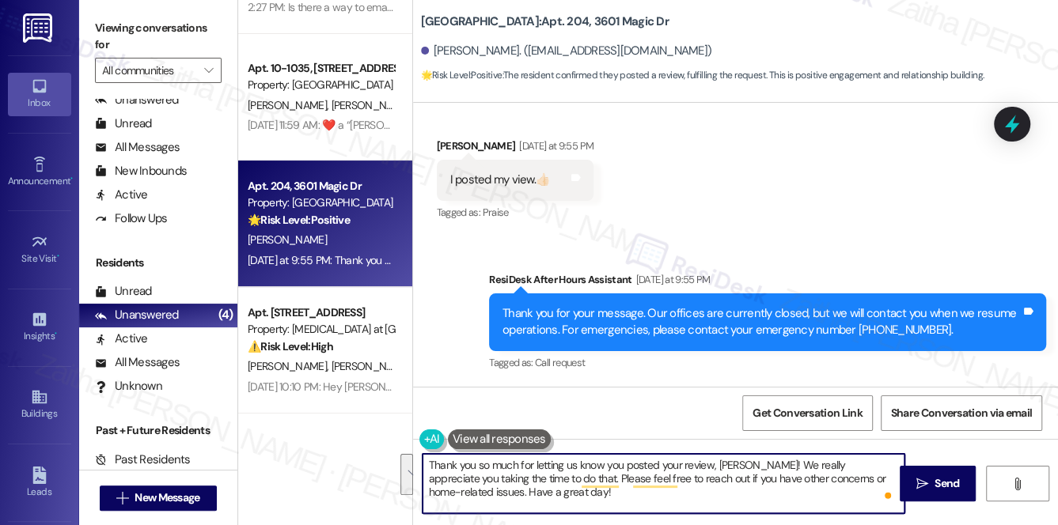
drag, startPoint x: 757, startPoint y: 462, endPoint x: 772, endPoint y: 506, distance: 46.8
click at [772, 506] on textarea "Thank you so much for letting us know you posted your review, [PERSON_NAME]! We…" at bounding box center [663, 483] width 482 height 59
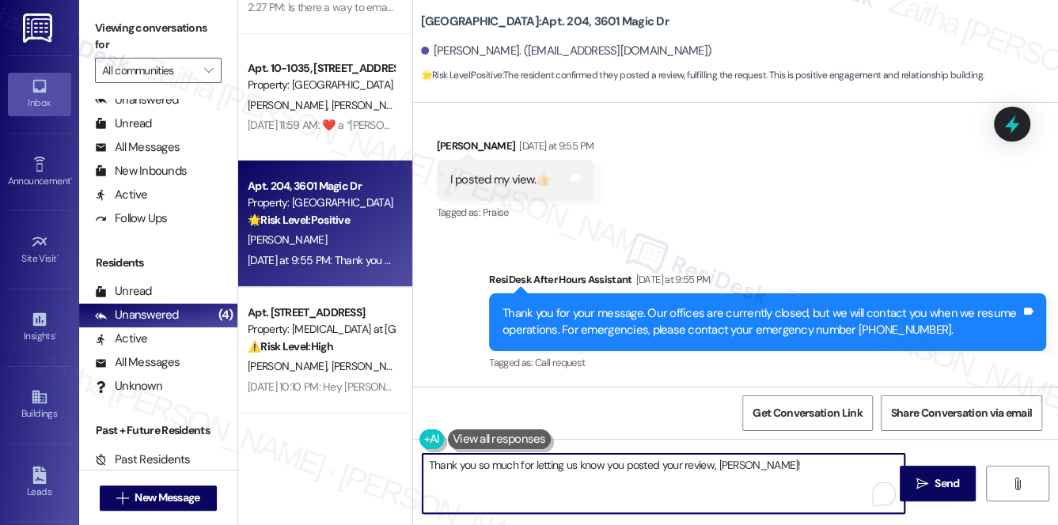
paste textarea "May I kindly ask under what name it was posted so we can share it with our team?"
click at [539, 479] on textarea "Thank you so much for letting us know you posted your review, [PERSON_NAME]! Ma…" at bounding box center [663, 483] width 482 height 59
click at [570, 466] on textarea "Thank you so much for letting us know you posted your review, [PERSON_NAME]! Ma…" at bounding box center [663, 483] width 482 height 59
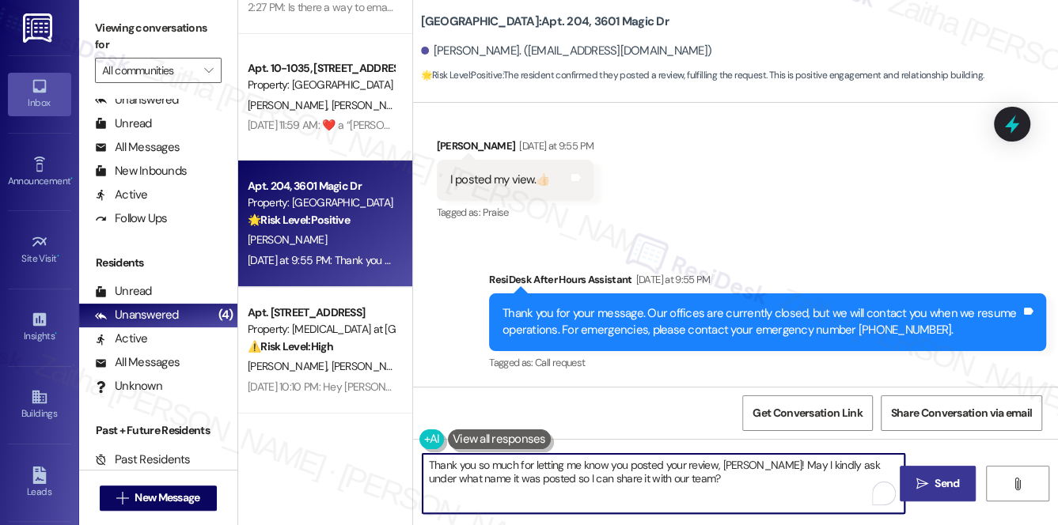
type textarea "Thank you so much for letting me know you posted your review, [PERSON_NAME]! Ma…"
click at [951, 483] on span "Send" at bounding box center [946, 483] width 25 height 17
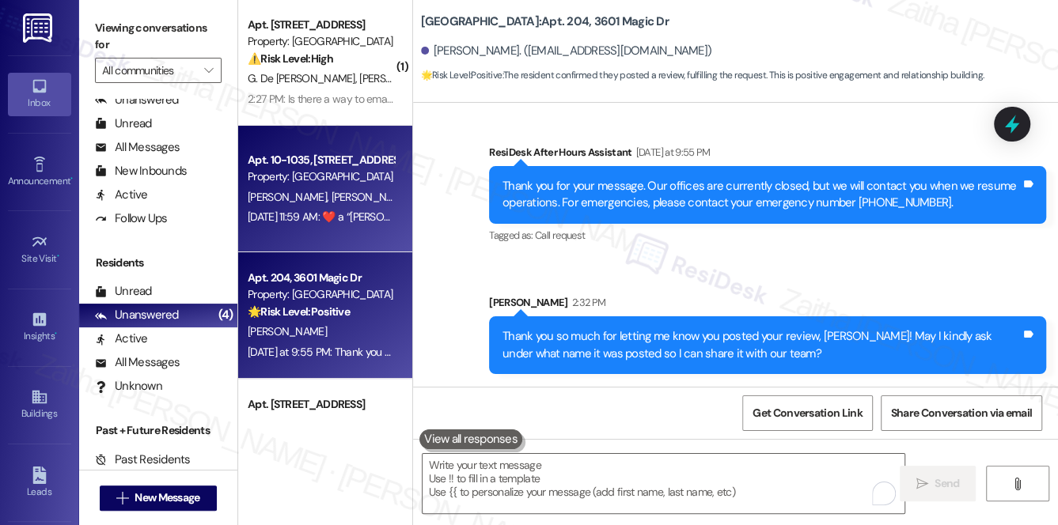
scroll to position [0, 0]
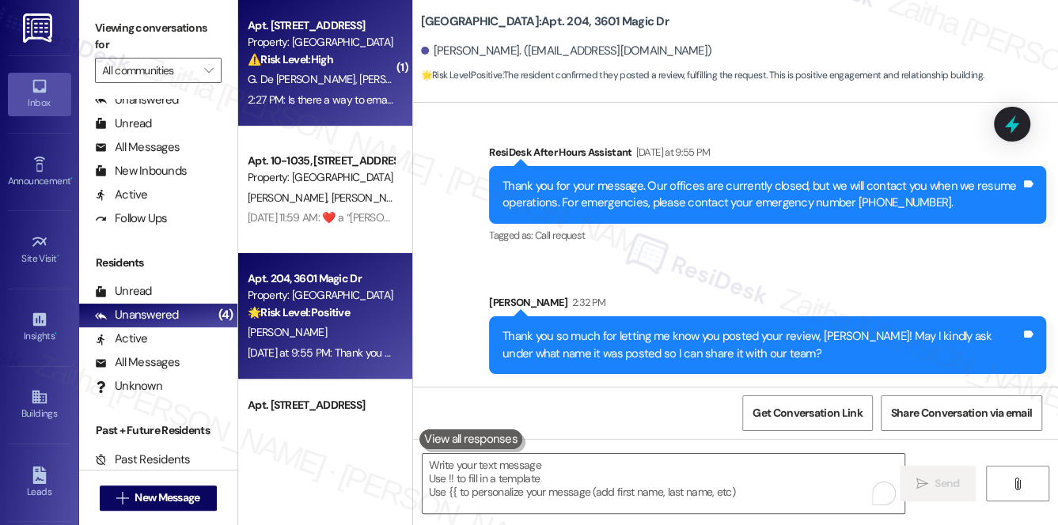
click at [375, 47] on div "Property: [GEOGRAPHIC_DATA]" at bounding box center [321, 42] width 146 height 17
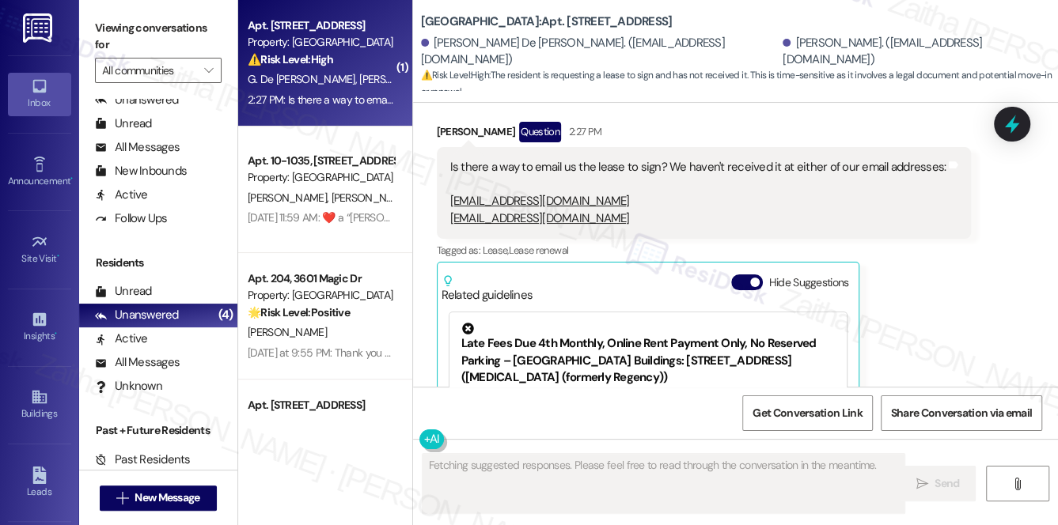
scroll to position [1833, 0]
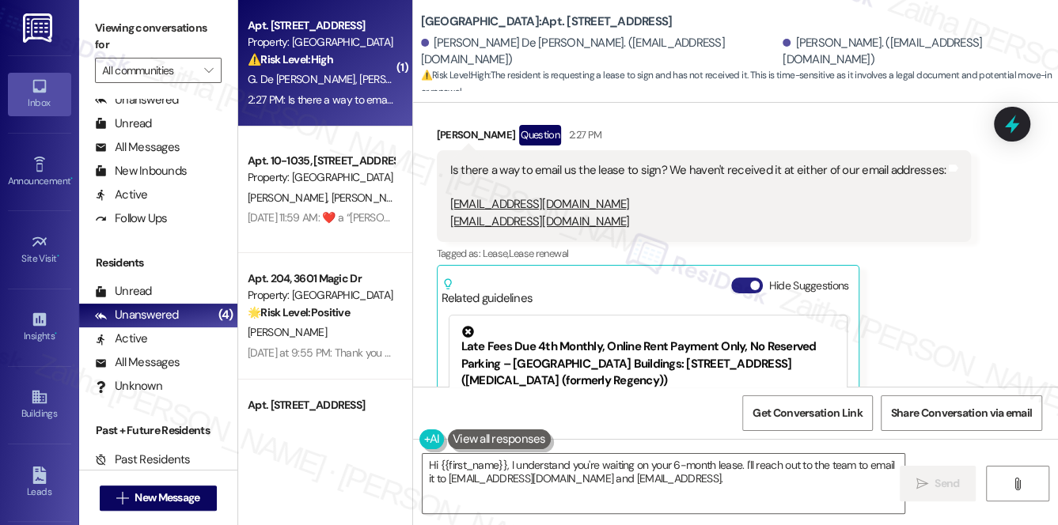
click at [738, 278] on button "Hide Suggestions" at bounding box center [747, 286] width 32 height 16
type textarea "Hi {{first_name}}, I understand you're waiting on your 6-month lease. I'll reac…"
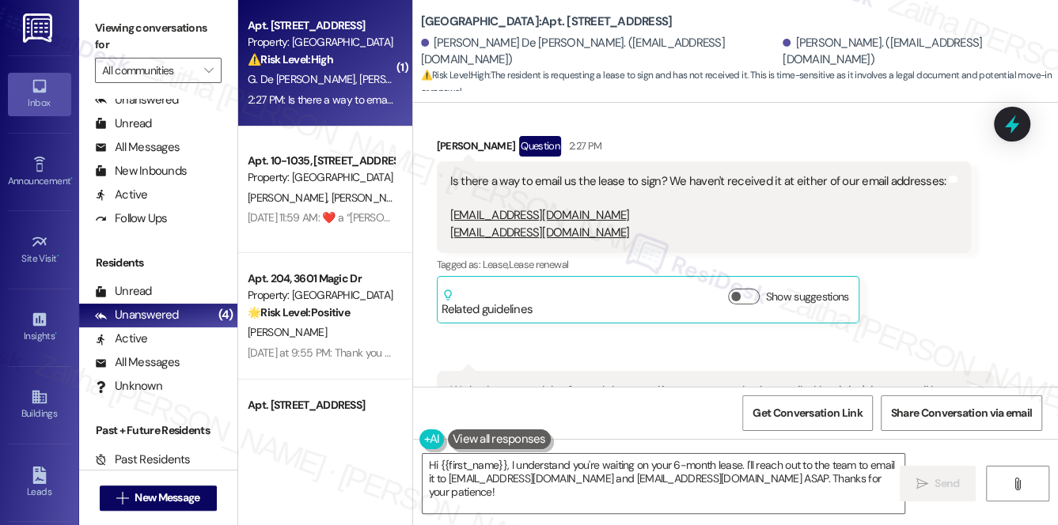
scroll to position [1840, 0]
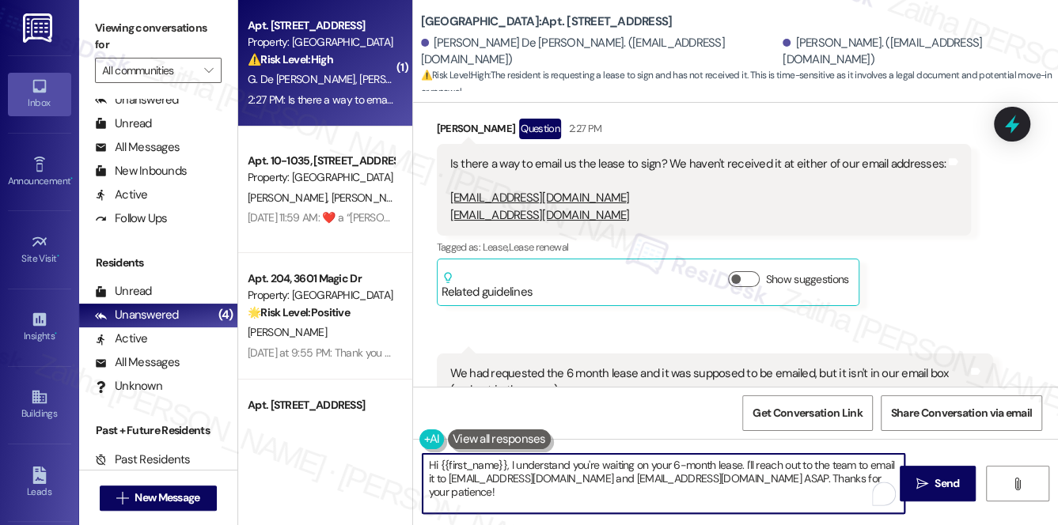
drag, startPoint x: 428, startPoint y: 467, endPoint x: 803, endPoint y: 475, distance: 375.0
click at [803, 475] on textarea "Hi {{first_name}}, I understand you're waiting on your 6-month lease. I'll reac…" at bounding box center [663, 483] width 482 height 59
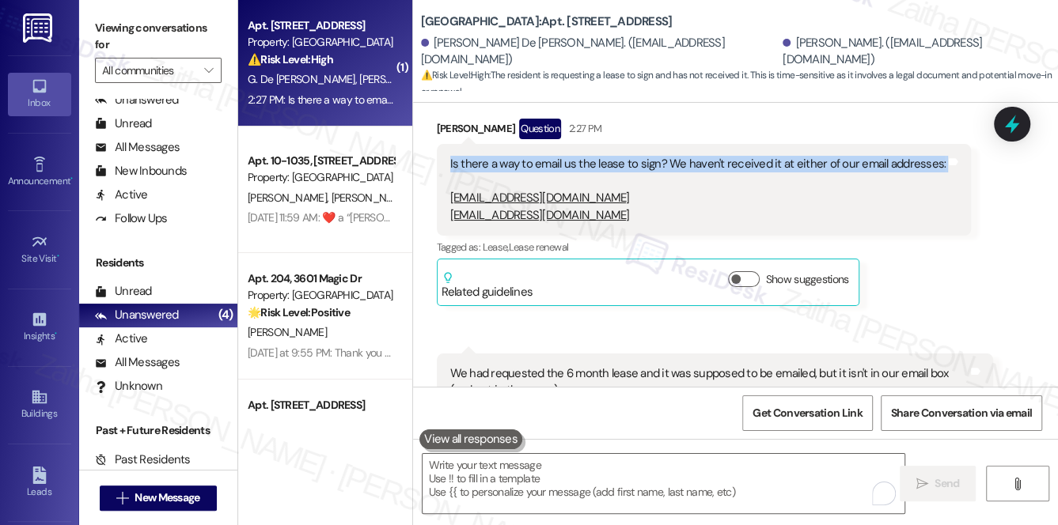
drag, startPoint x: 444, startPoint y: 125, endPoint x: 922, endPoint y: 148, distance: 479.1
click at [922, 148] on div "Is there a way to email us the lease to sign? We haven't received it at either …" at bounding box center [704, 190] width 535 height 92
copy div "Is there a way to email us the lease to sign? We haven't received it at either …"
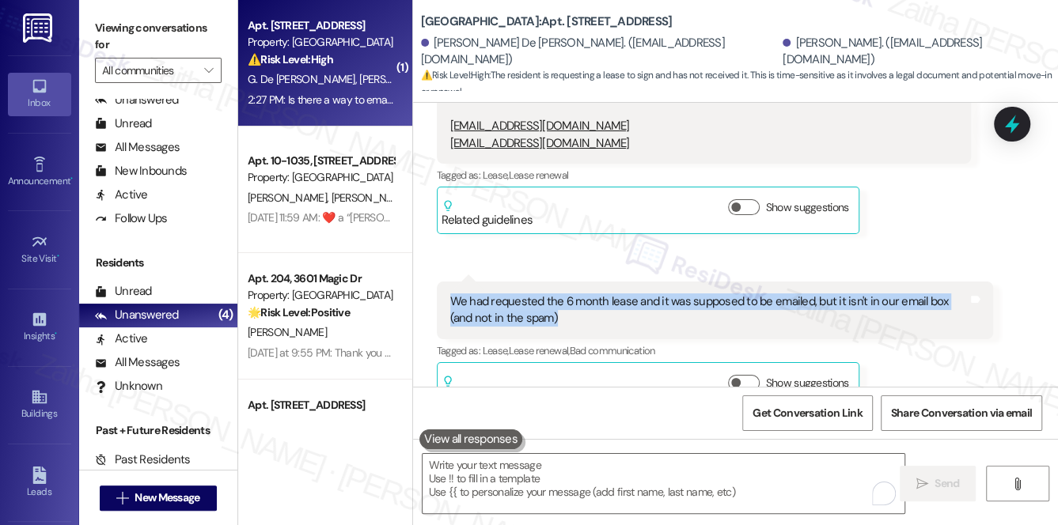
drag, startPoint x: 441, startPoint y: 259, endPoint x: 936, endPoint y: 297, distance: 496.5
click at [936, 297] on div "We had requested the 6 month lease and it was supposed to be emailed, but it is…" at bounding box center [715, 311] width 557 height 58
copy div "We had requested the 6 month lease and it was supposed to be emailed, but it is…"
click at [697, 226] on div "Received via SMS [PERSON_NAME] Question 2:27 PM Is there a way to email us the …" at bounding box center [735, 216] width 645 height 410
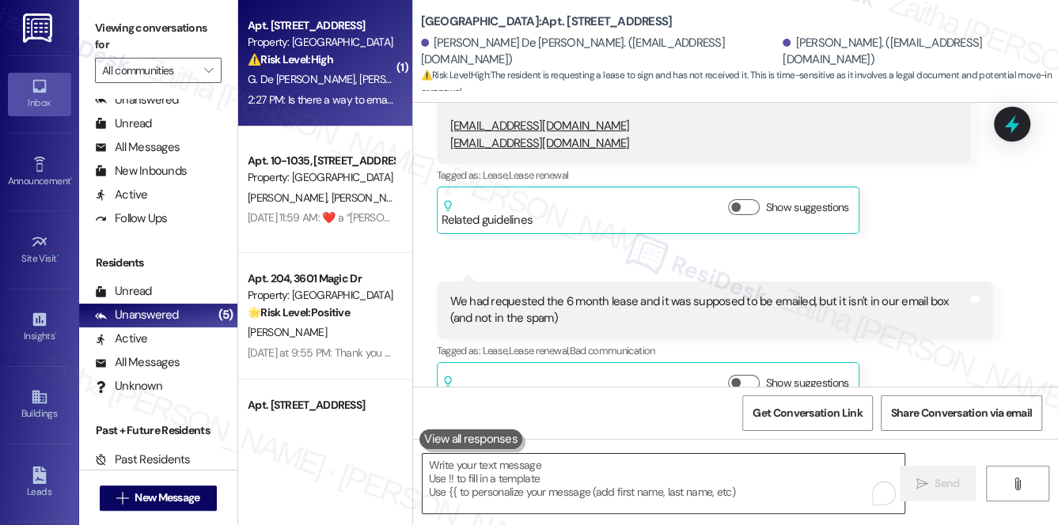
click at [580, 464] on textarea "To enrich screen reader interactions, please activate Accessibility in Grammarl…" at bounding box center [663, 483] width 482 height 59
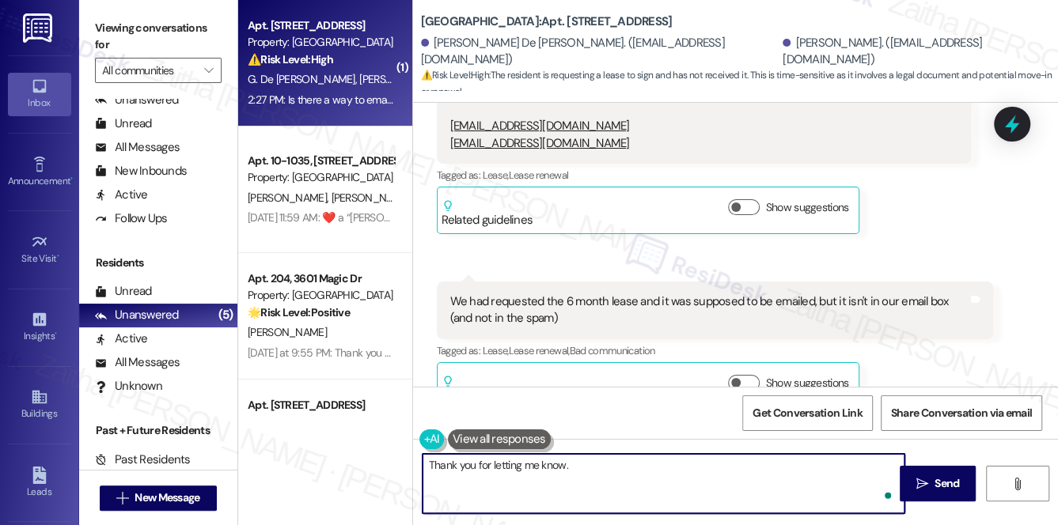
paste textarea "I’ve already relayed your request to the team and we’re just waiting on an upda…"
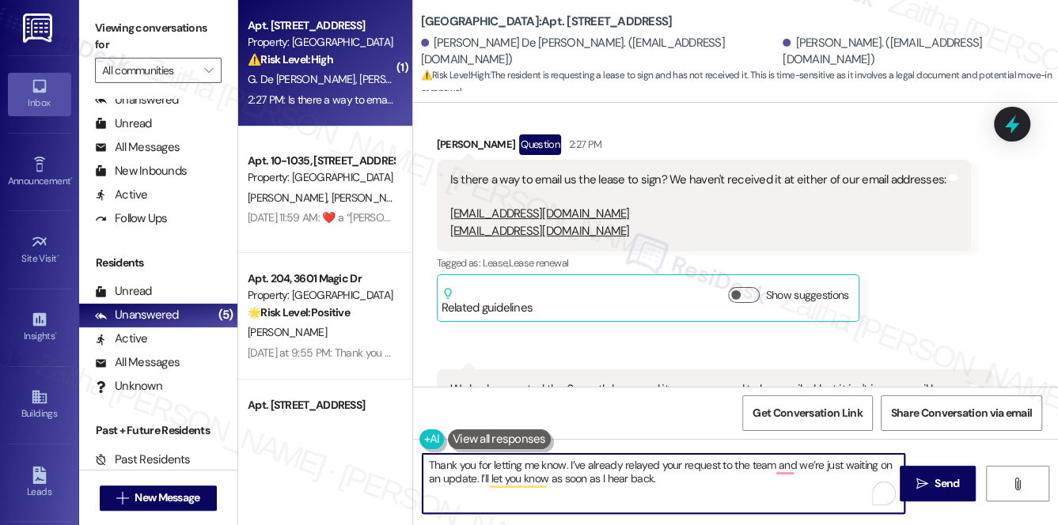
scroll to position [1769, 0]
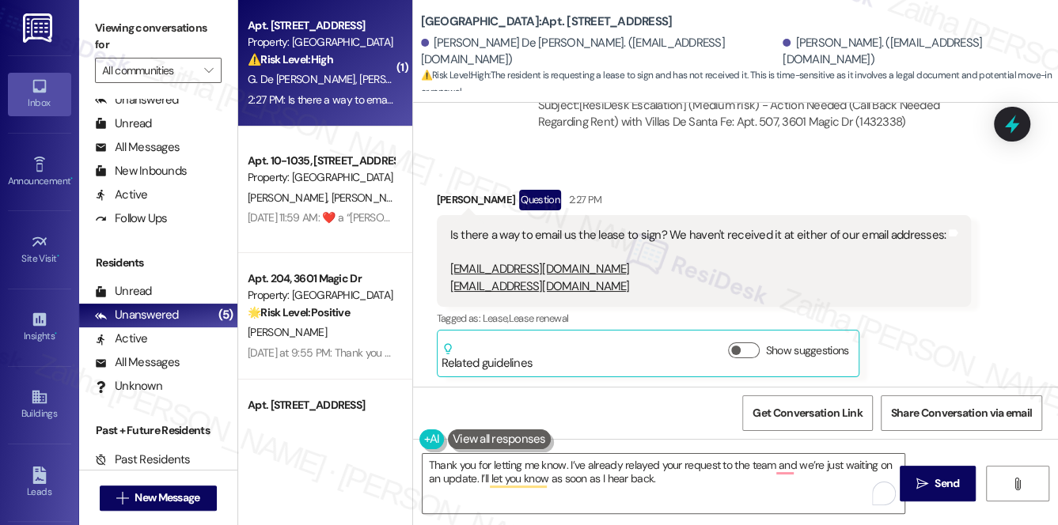
click at [459, 190] on div "[PERSON_NAME] Question 2:27 PM" at bounding box center [704, 202] width 535 height 25
copy div "Angelique"
click at [565, 462] on textarea "Thank you for letting me know. I’ve already relayed your request to the team an…" at bounding box center [663, 483] width 482 height 59
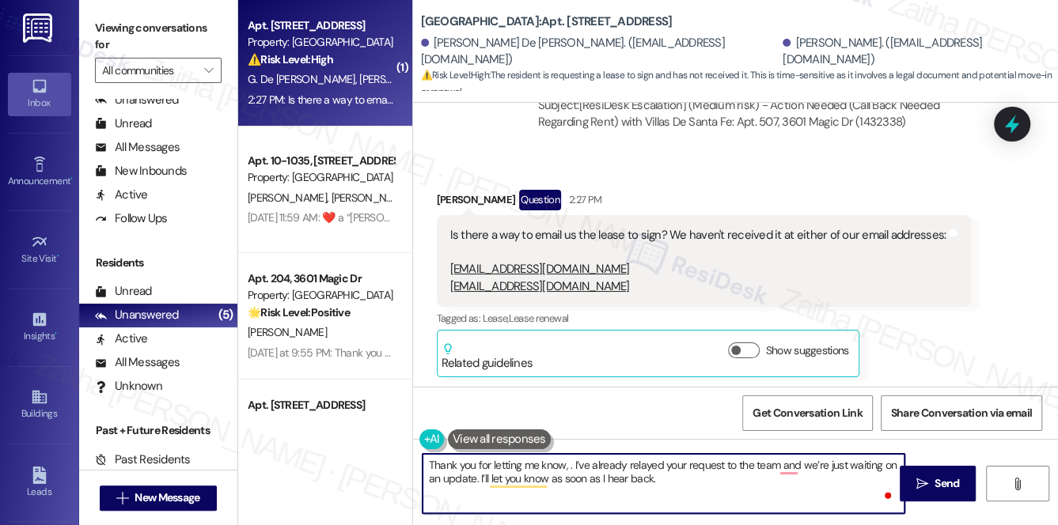
paste textarea "Angelique"
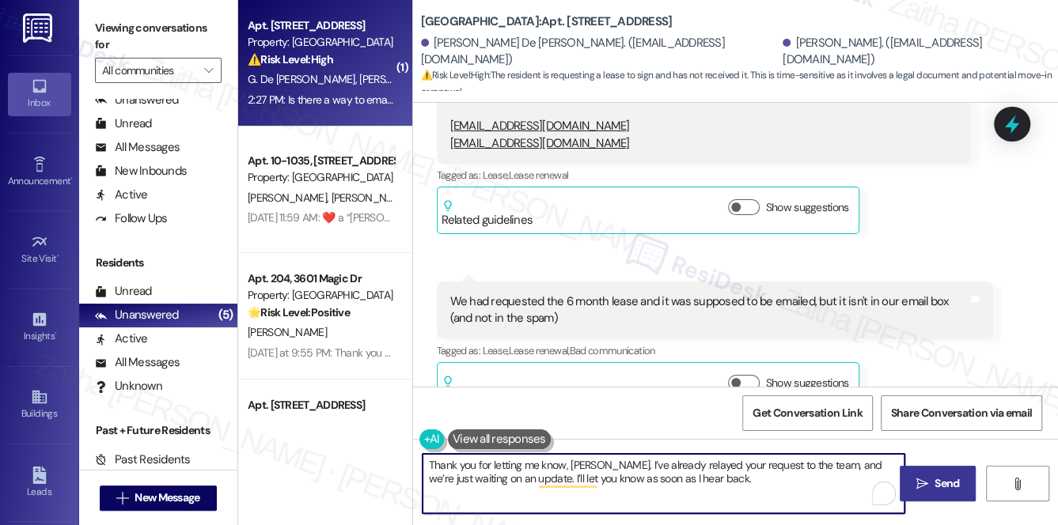
type textarea "Thank you for letting me know, [PERSON_NAME]. I’ve already relayed your request…"
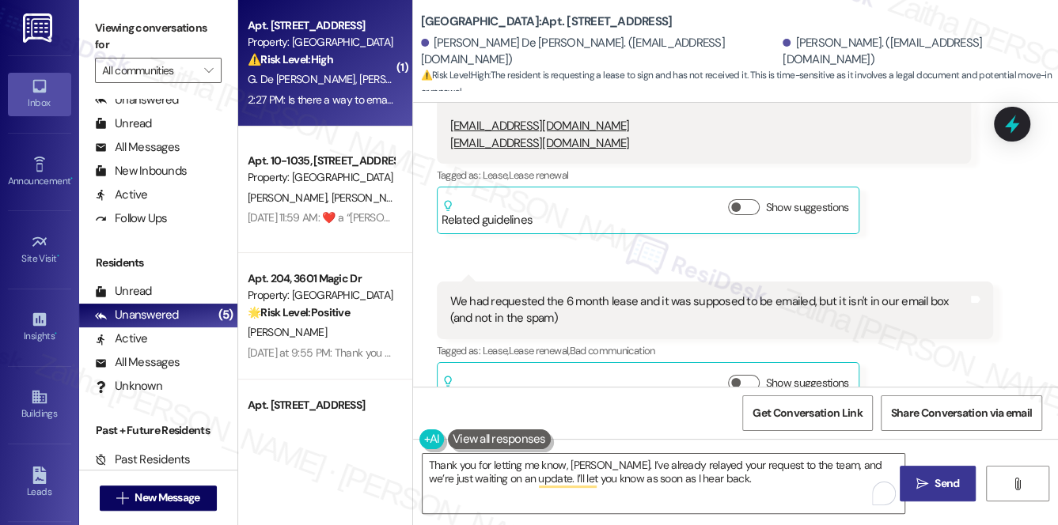
click at [923, 482] on icon "" at bounding box center [922, 484] width 12 height 13
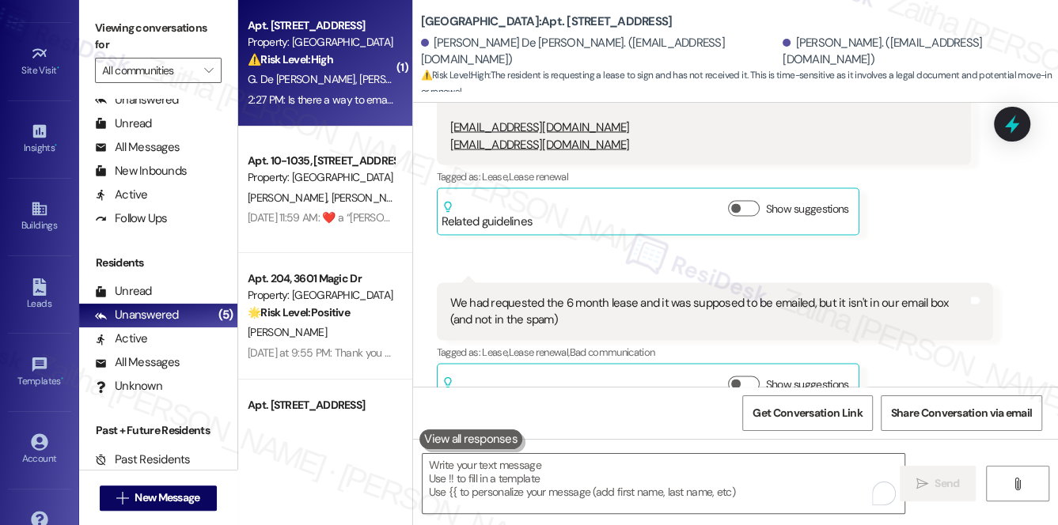
scroll to position [223, 0]
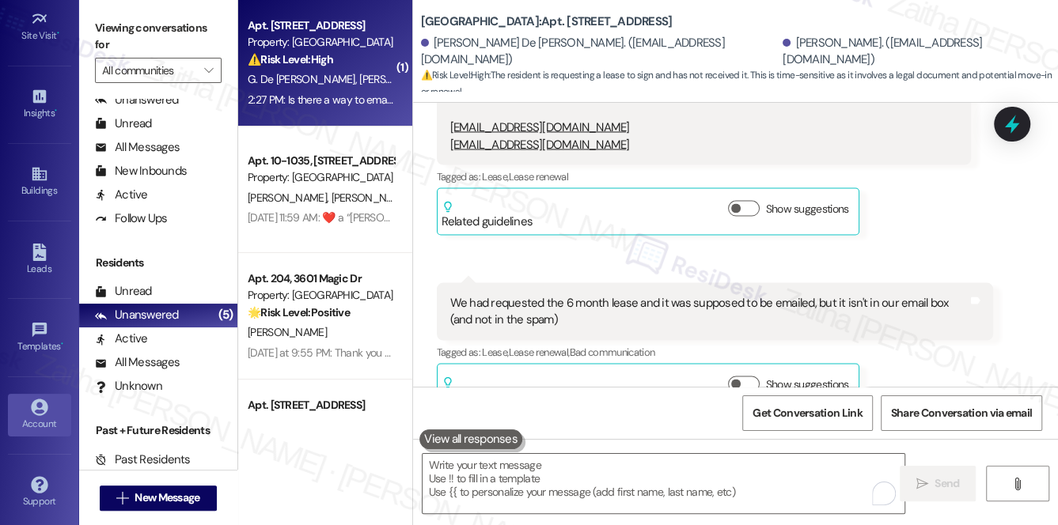
click at [39, 416] on div "Account" at bounding box center [39, 424] width 79 height 16
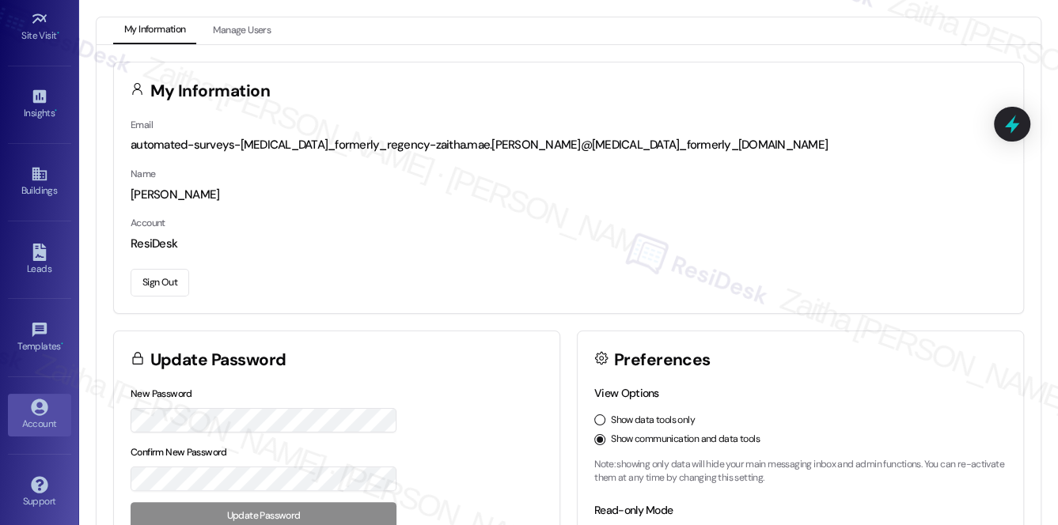
click at [153, 285] on button "Sign Out" at bounding box center [160, 283] width 59 height 28
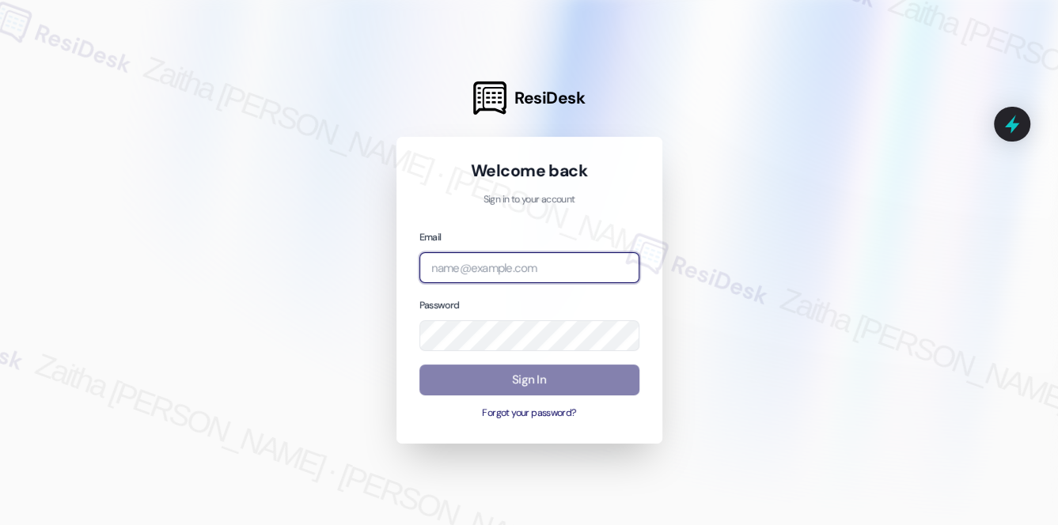
click at [485, 269] on input "email" at bounding box center [529, 267] width 220 height 31
type input "automated-surveys-grant_main-zaitha.mae.[PERSON_NAME]@grant_[DOMAIN_NAME]"
